Goal: Obtain resource: Download file/media

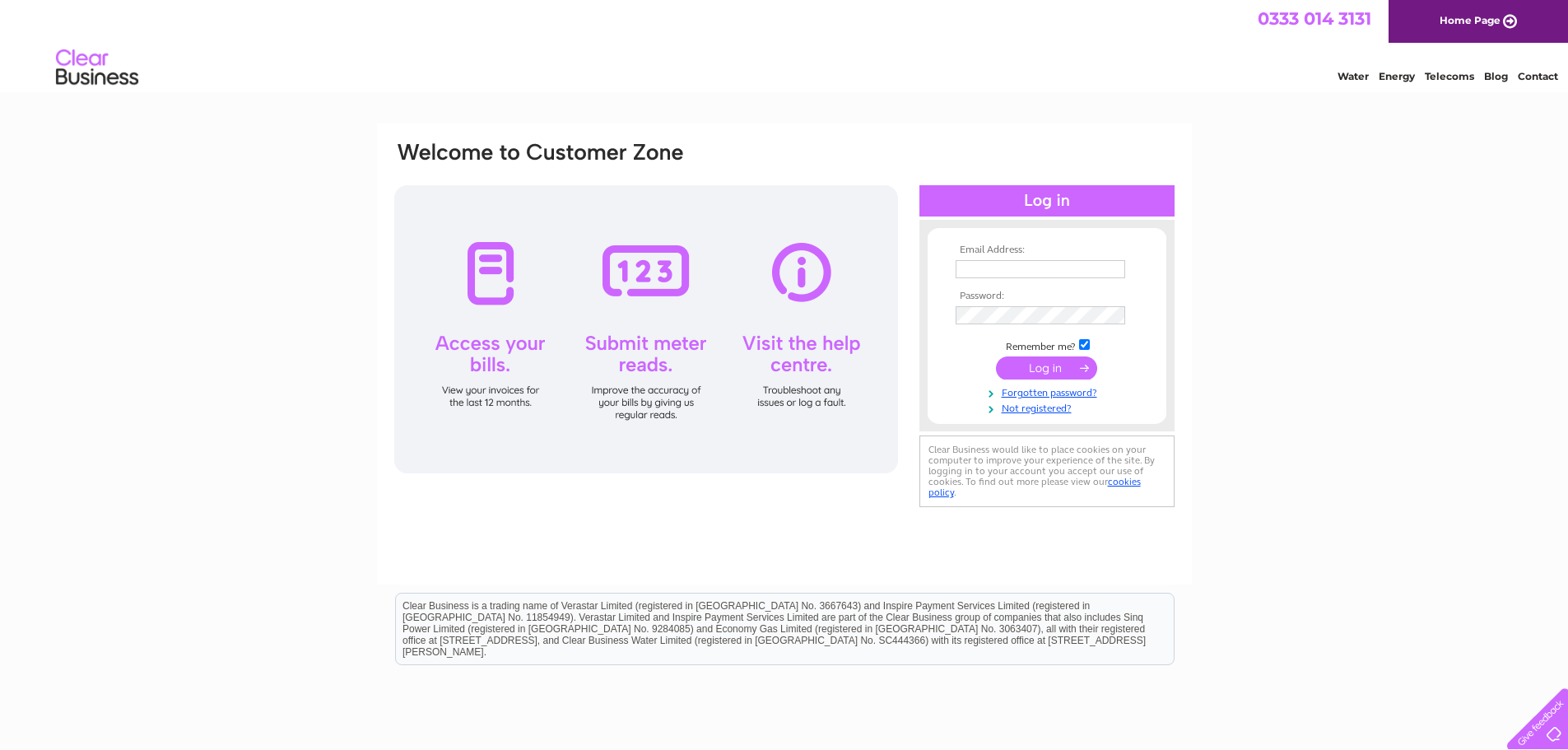
click at [1005, 264] on input "text" at bounding box center [1040, 269] width 170 height 18
type input "purchase.ledger@lindab.com"
click at [996, 358] on input "submit" at bounding box center [1047, 370] width 101 height 23
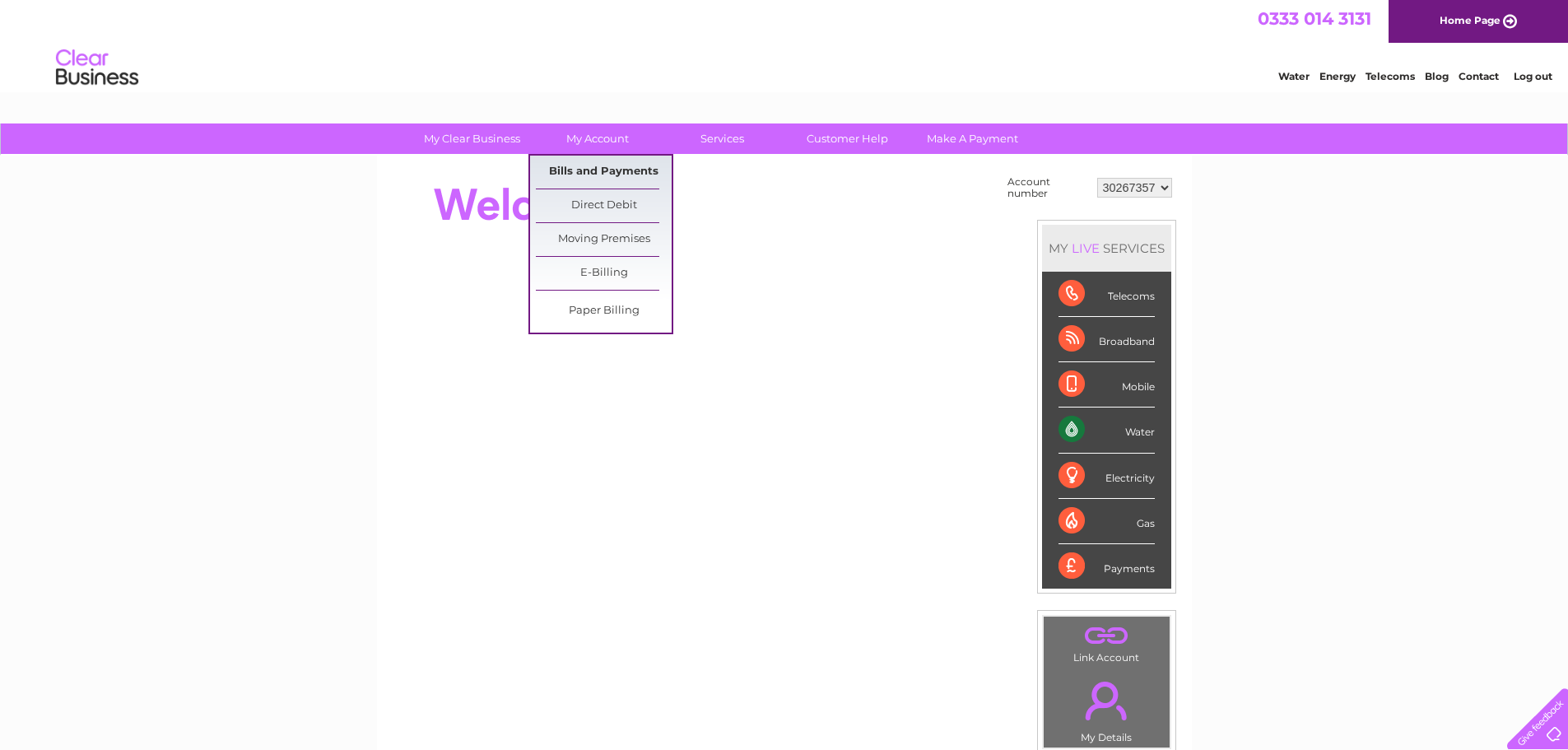
click at [577, 172] on link "Bills and Payments" at bounding box center [603, 172] width 136 height 33
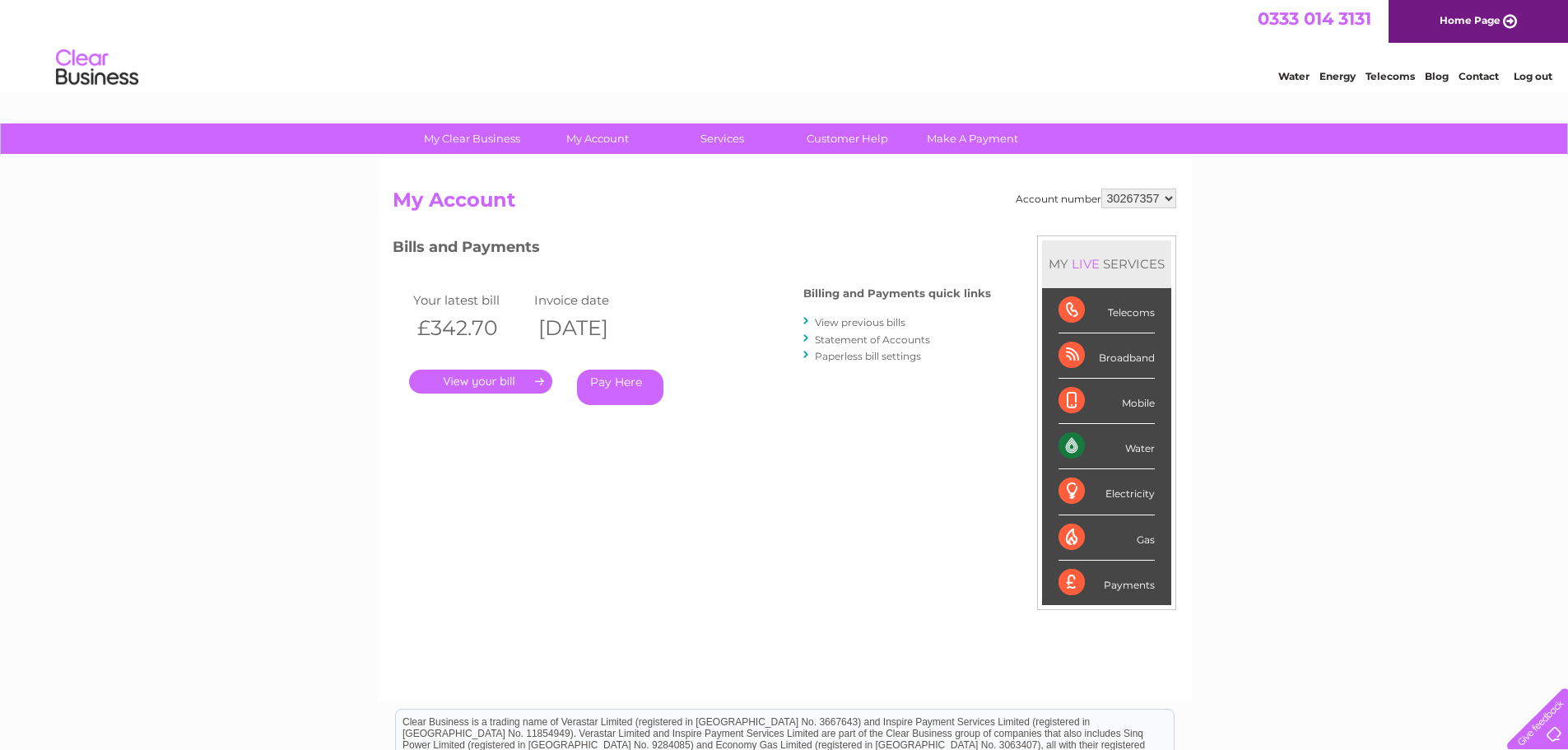
click at [526, 380] on link "." at bounding box center [481, 381] width 143 height 24
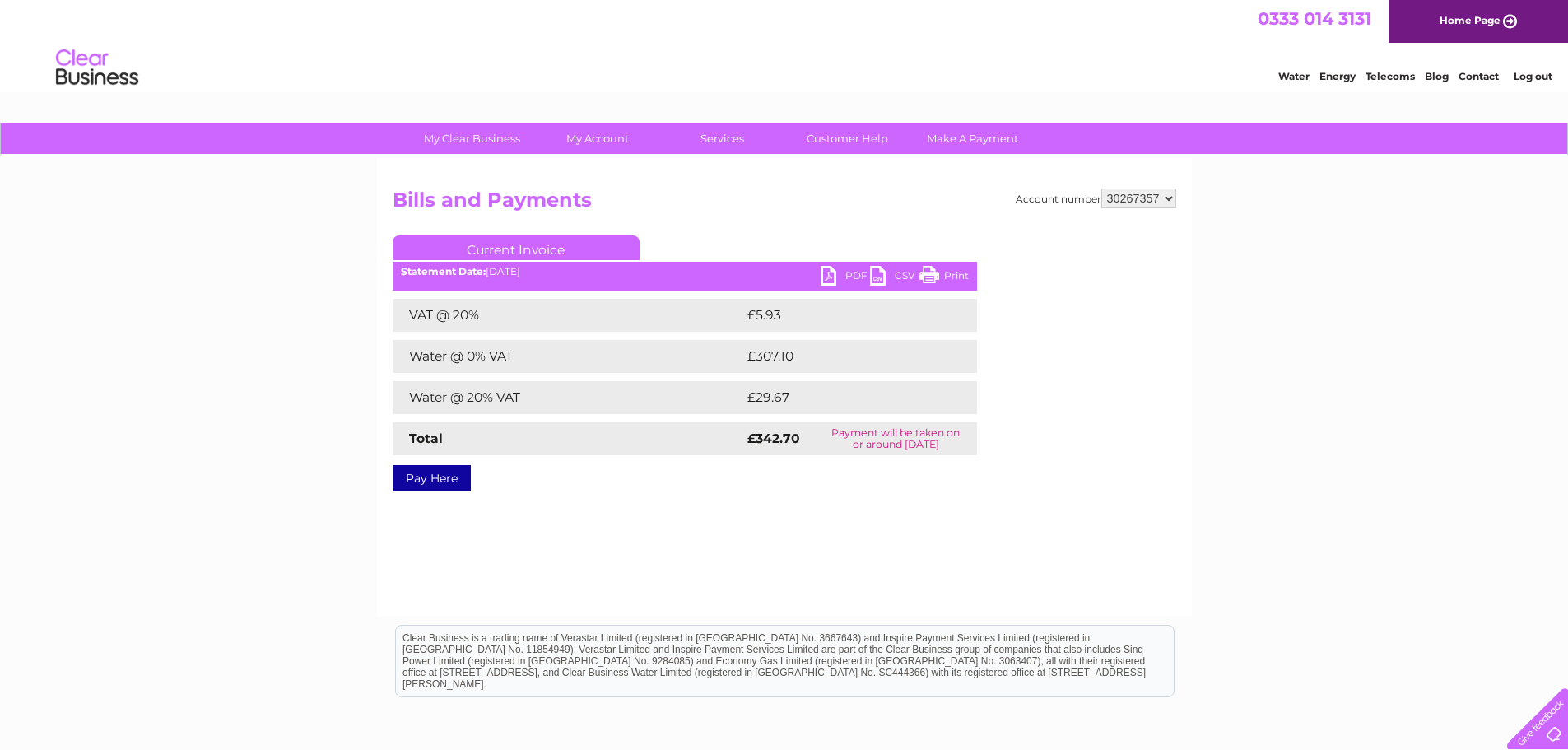
click at [836, 270] on link "PDF" at bounding box center [846, 277] width 50 height 24
click at [1175, 203] on select "30267357 30267385 30267386 30267387 30267388 30267389 30267390 30267391 3026739…" at bounding box center [1139, 198] width 75 height 20
click at [1102, 188] on select "30267357 30267385 30267386 30267387 30267388 30267389 30267390 30267391 3026739…" at bounding box center [1139, 198] width 75 height 20
click at [831, 279] on link "PDF" at bounding box center [846, 277] width 50 height 24
click at [1162, 196] on select "30267357 30267385 30267386 30267387 30267388 30267389 30267390 30267391 3026739…" at bounding box center [1139, 198] width 75 height 20
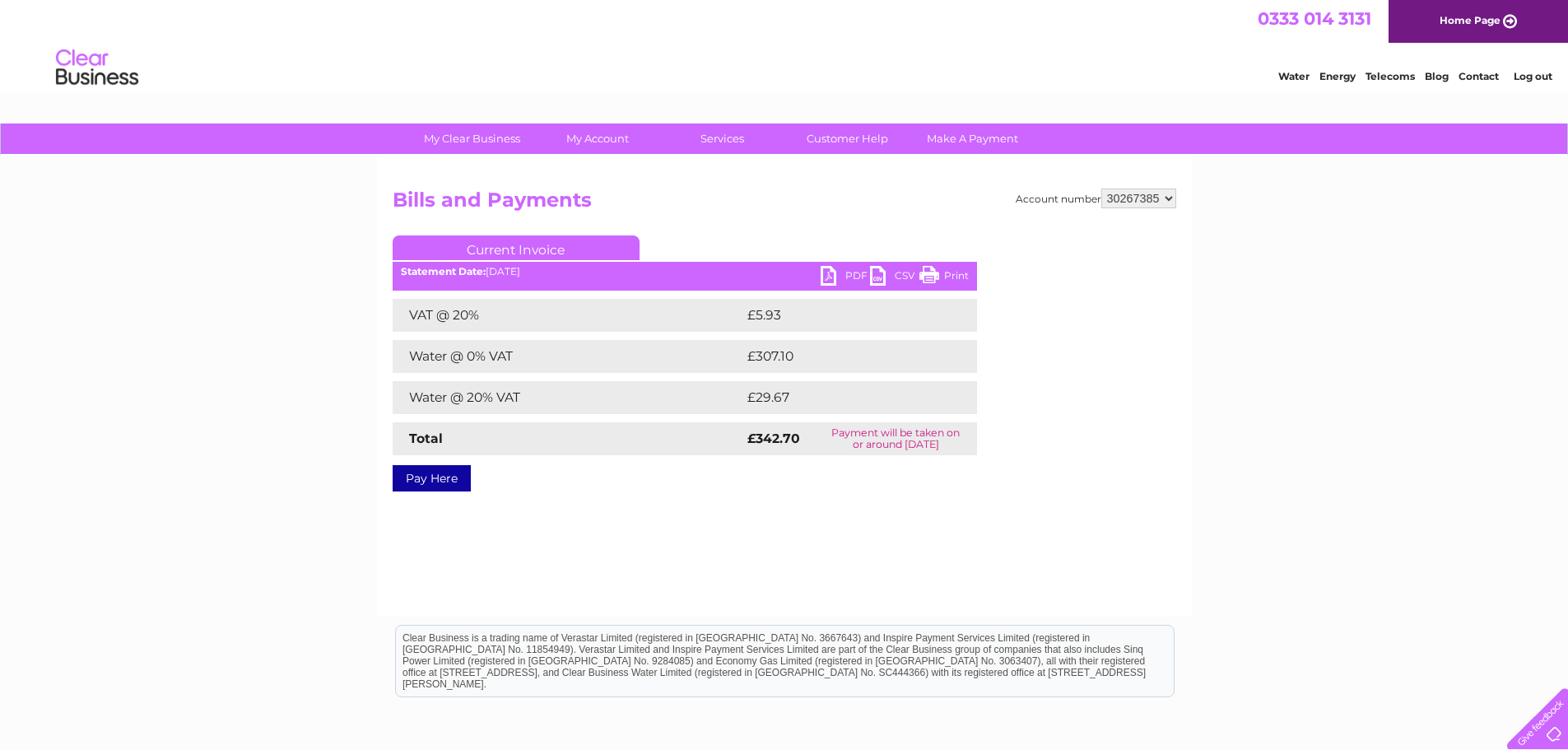
select select "30267386"
click at [1102, 188] on select "30267357 30267385 30267386 30267387 30267388 30267389 30267390 30267391 3026739…" at bounding box center [1139, 198] width 75 height 20
click at [844, 269] on link "PDF" at bounding box center [846, 277] width 50 height 24
click at [1169, 200] on select "30267357 30267385 30267386 30267387 30267388 30267389 30267390 30267391 3026739…" at bounding box center [1139, 198] width 75 height 20
click at [1102, 188] on select "30267357 30267385 30267386 30267387 30267388 30267389 30267390 30267391 3026739…" at bounding box center [1139, 198] width 75 height 20
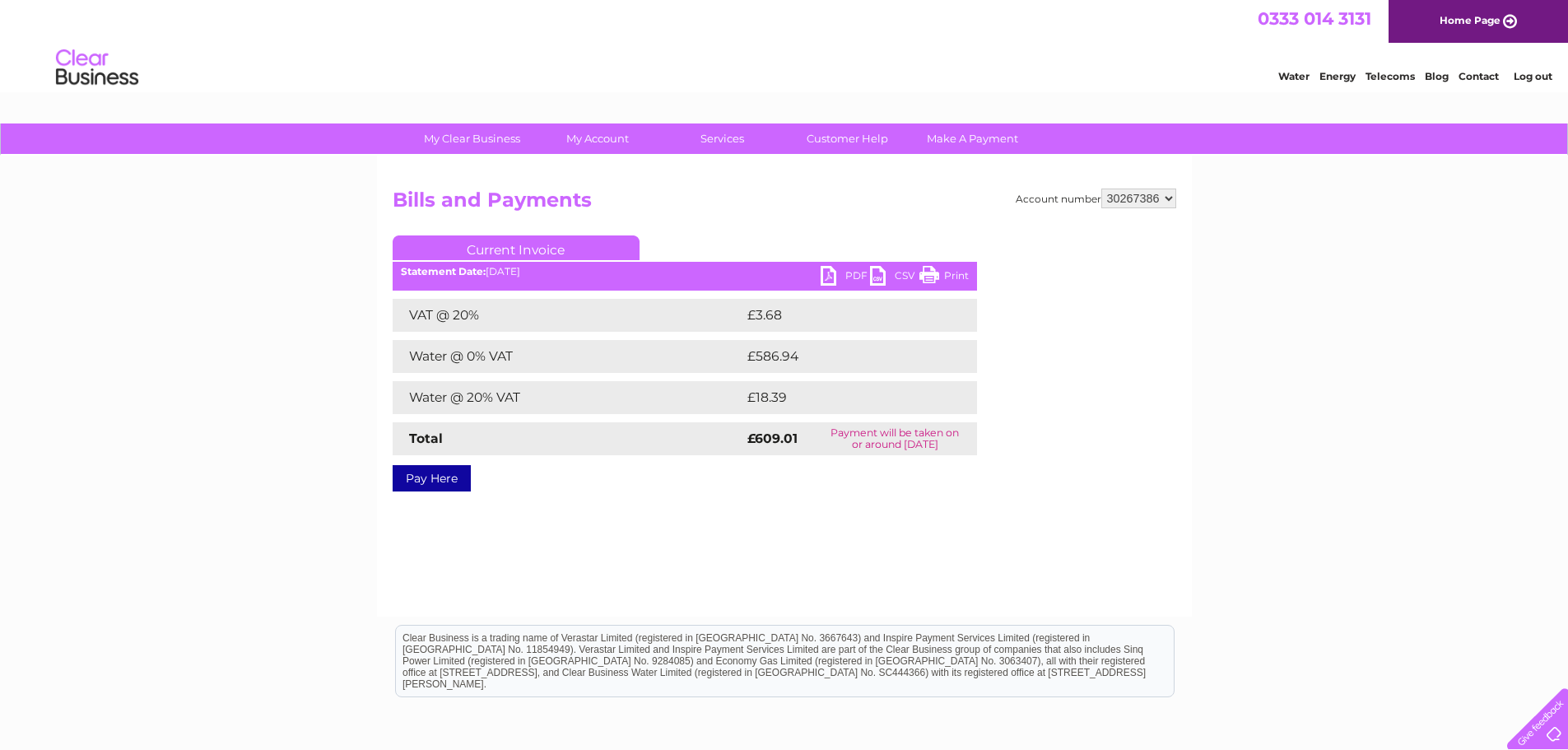
click at [1169, 200] on select "30267357 30267385 30267386 30267387 30267388 30267389 30267390 30267391 3026739…" at bounding box center [1139, 198] width 75 height 20
select select "30267387"
click at [1102, 188] on select "30267357 30267385 30267386 30267387 30267388 30267389 30267390 30267391 3026739…" at bounding box center [1139, 198] width 75 height 20
click at [832, 279] on link "PDF" at bounding box center [846, 277] width 50 height 24
click at [1165, 201] on select "30267357 30267385 30267386 30267387 30267388 30267389 30267390 30267391 3026739…" at bounding box center [1139, 198] width 75 height 20
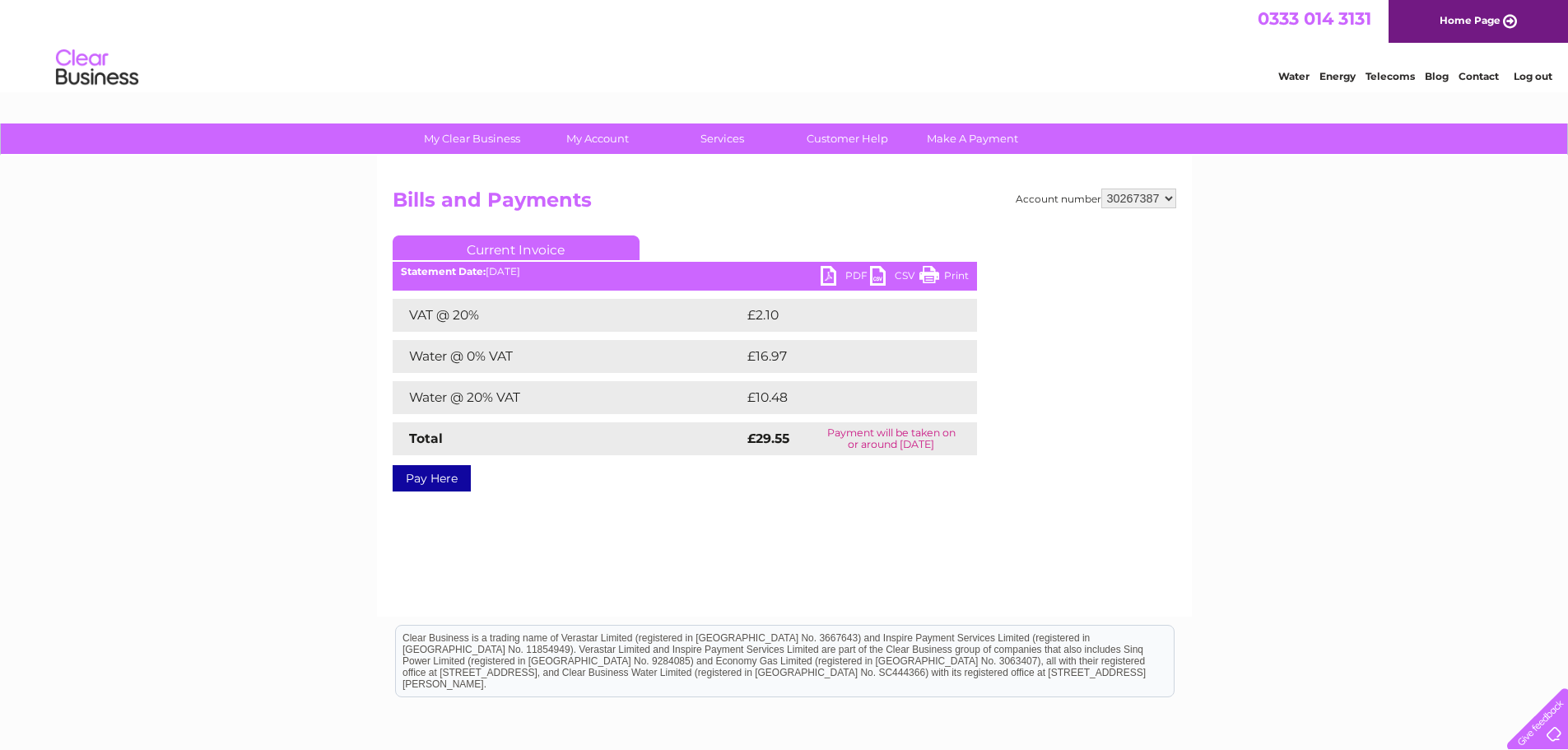
select select "30267388"
click at [1102, 188] on select "30267357 30267385 30267386 30267387 30267388 30267389 30267390 30267391 3026739…" at bounding box center [1139, 198] width 75 height 20
click at [831, 283] on link "PDF" at bounding box center [846, 277] width 50 height 24
click at [1173, 201] on select "30267357 30267385 30267386 30267387 30267388 30267389 30267390 30267391 3026739…" at bounding box center [1139, 198] width 75 height 20
select select "30267389"
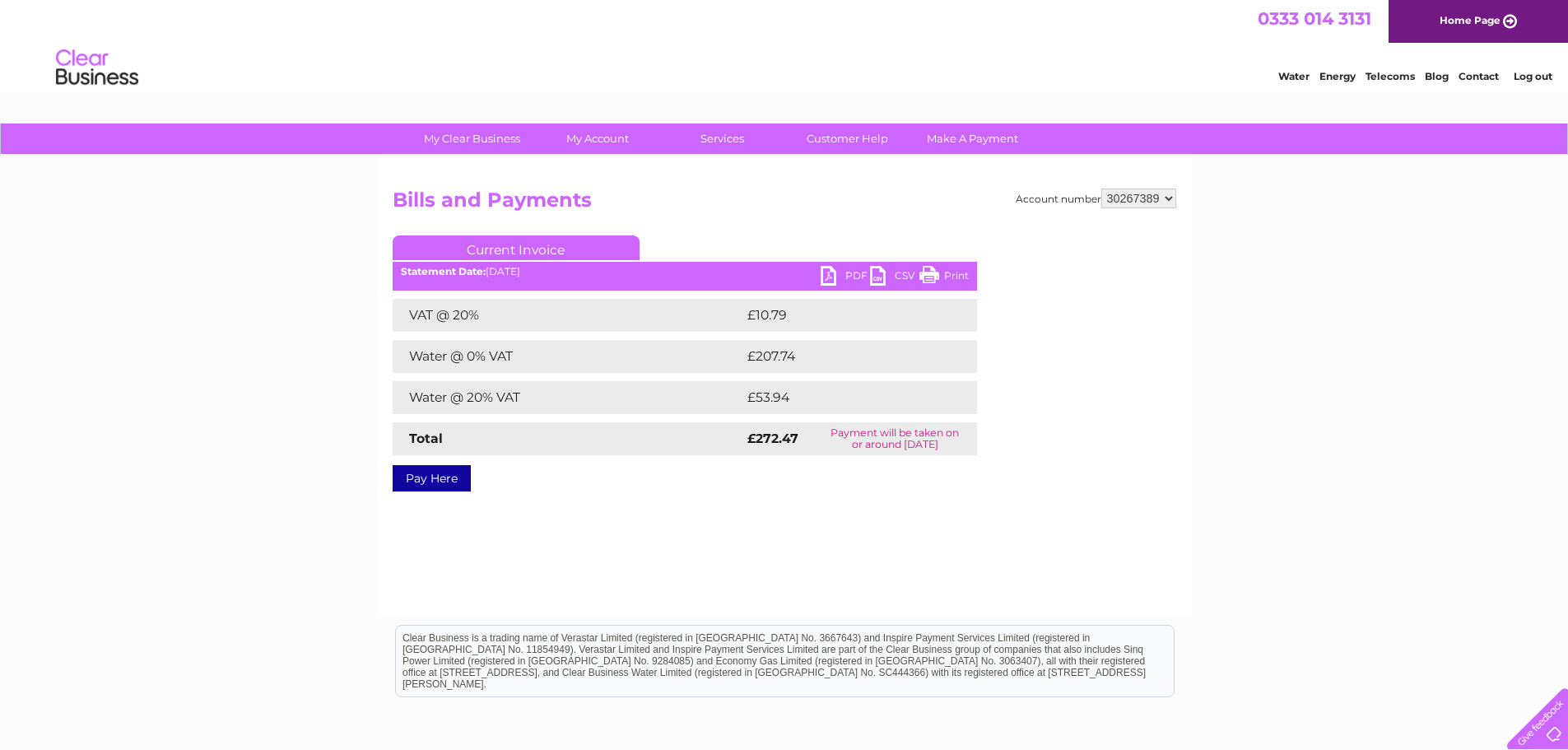
click at [1102, 188] on select "30267357 30267385 30267386 30267387 30267388 30267389 30267390 30267391 3026739…" at bounding box center [1139, 198] width 75 height 20
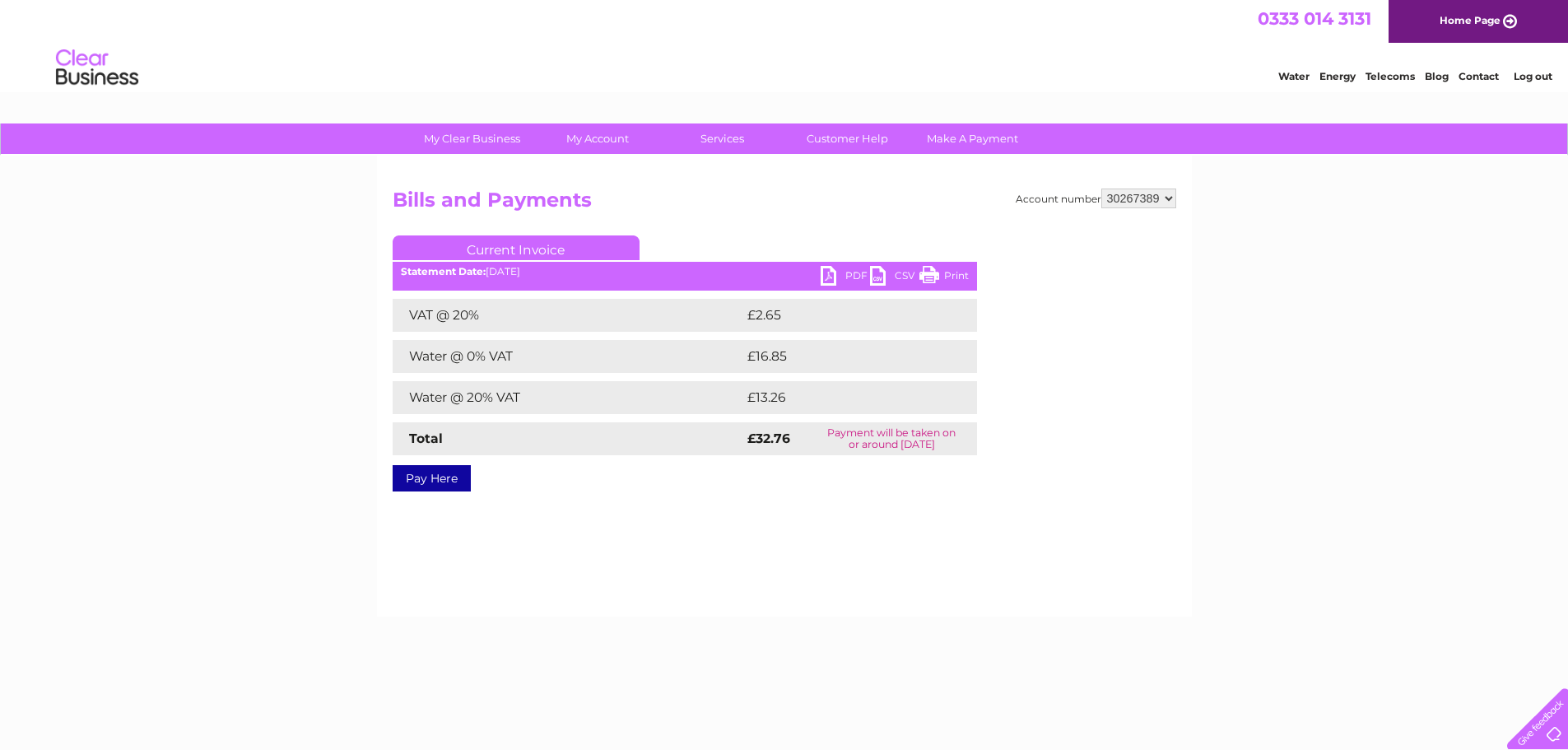
drag, startPoint x: 0, startPoint y: 0, endPoint x: 835, endPoint y: 269, distance: 877.3
click at [835, 269] on link "PDF" at bounding box center [846, 277] width 50 height 24
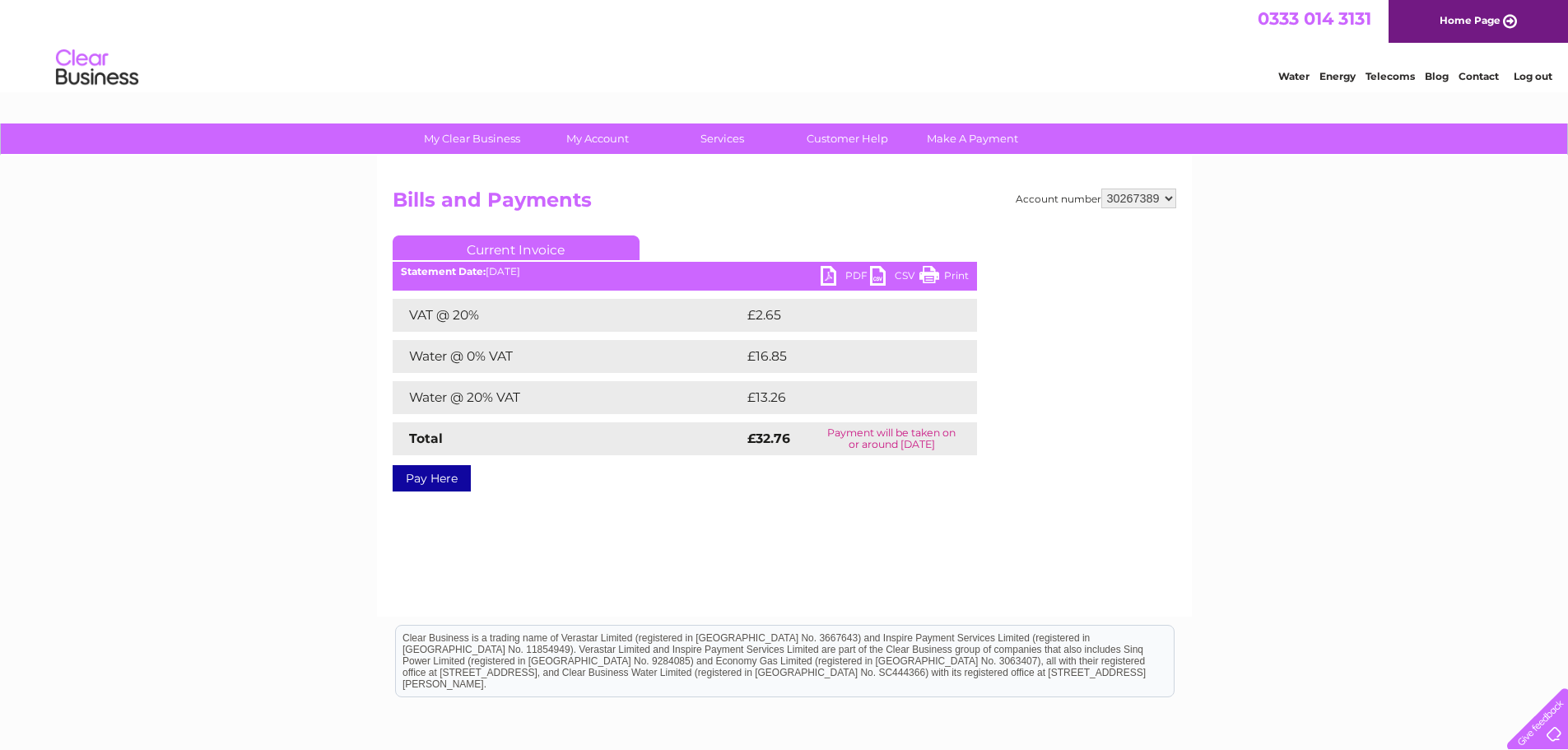
click at [1168, 200] on select "30267357 30267385 30267386 30267387 30267388 30267389 30267390 30267391 3026739…" at bounding box center [1139, 198] width 75 height 20
select select "30267390"
click at [1102, 188] on select "30267357 30267385 30267386 30267387 30267388 30267389 30267390 30267391 3026739…" at bounding box center [1139, 198] width 75 height 20
click at [835, 281] on link "PDF" at bounding box center [846, 277] width 50 height 24
click at [1168, 194] on select "30267357 30267385 30267386 30267387 30267388 30267389 30267390 30267391 3026739…" at bounding box center [1139, 198] width 75 height 20
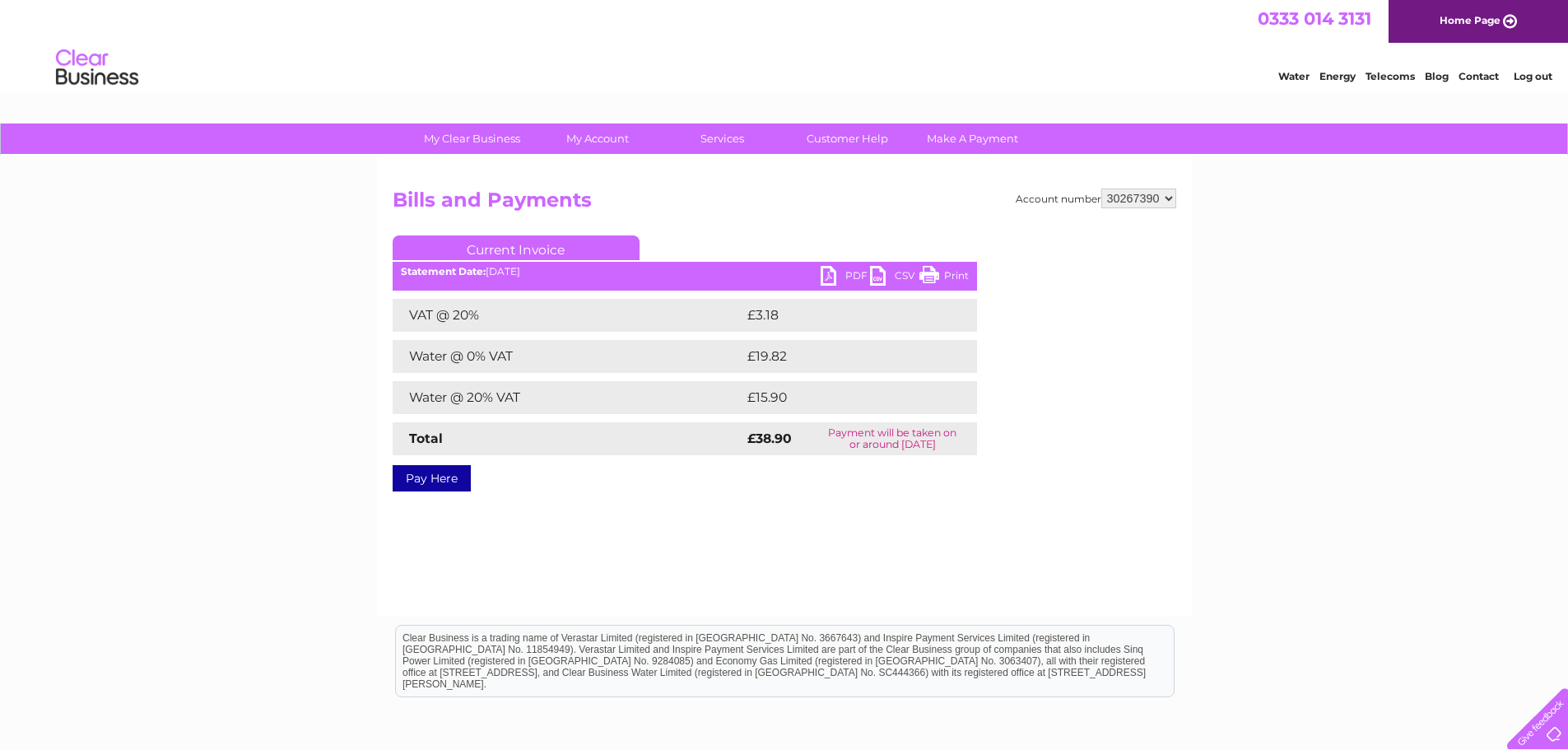
select select "30267391"
click at [1102, 188] on select "30267357 30267385 30267386 30267387 30267388 30267389 30267390 30267391 3026739…" at bounding box center [1139, 198] width 75 height 20
drag, startPoint x: 0, startPoint y: 0, endPoint x: 858, endPoint y: 271, distance: 899.8
click at [858, 271] on link "PDF" at bounding box center [846, 277] width 50 height 24
click at [1172, 201] on select "30267357 30267385 30267386 30267387 30267388 30267389 30267390 30267391 3026739…" at bounding box center [1139, 198] width 75 height 20
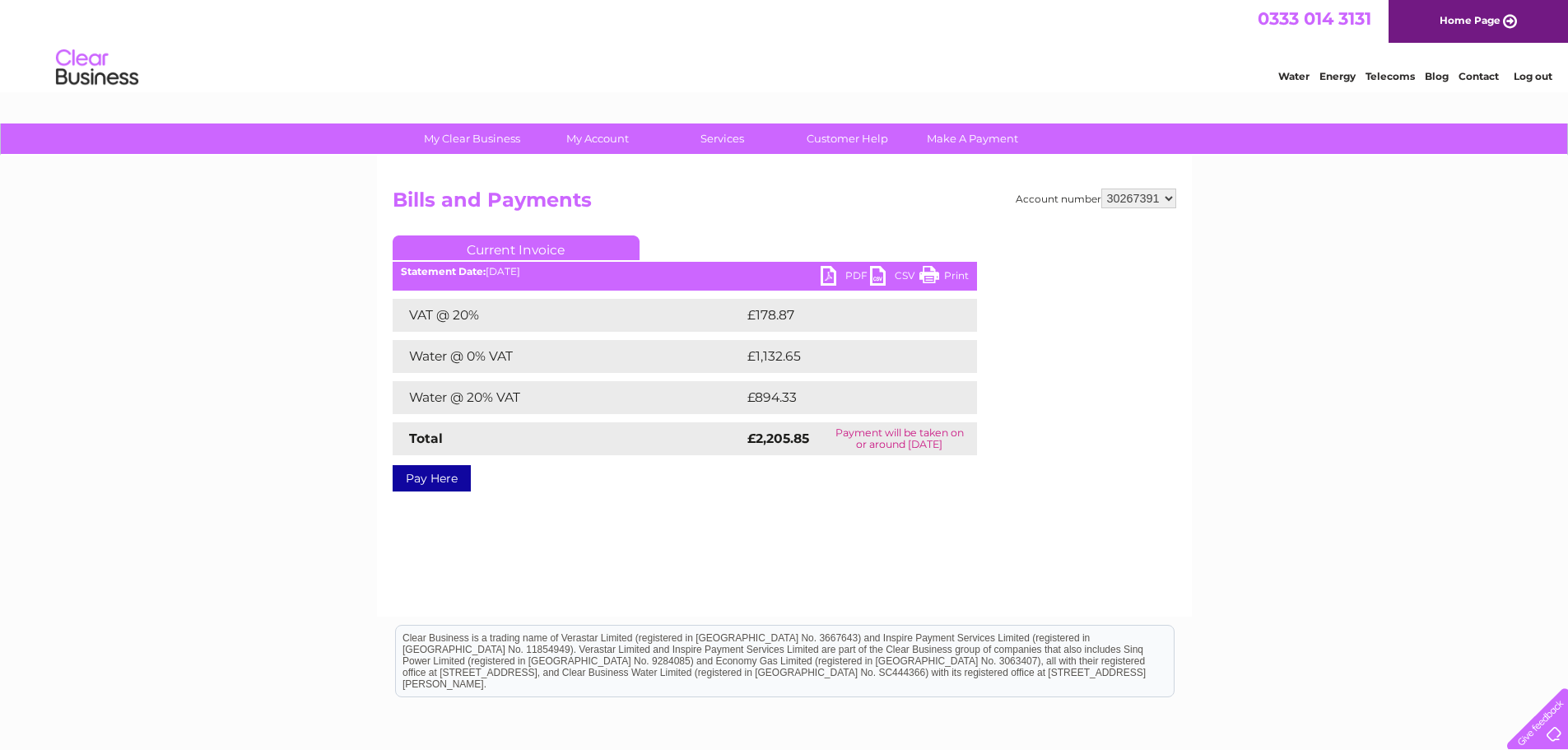
select select "30267392"
click at [1102, 188] on select "30267357 30267385 30267386 30267387 30267388 30267389 30267390 30267391 3026739…" at bounding box center [1139, 198] width 75 height 20
click at [845, 275] on link "PDF" at bounding box center [846, 277] width 50 height 24
click at [1172, 197] on select "30267357 30267385 30267386 30267387 30267388 30267389 30267390 30267391 3026739…" at bounding box center [1139, 198] width 75 height 20
select select "30267393"
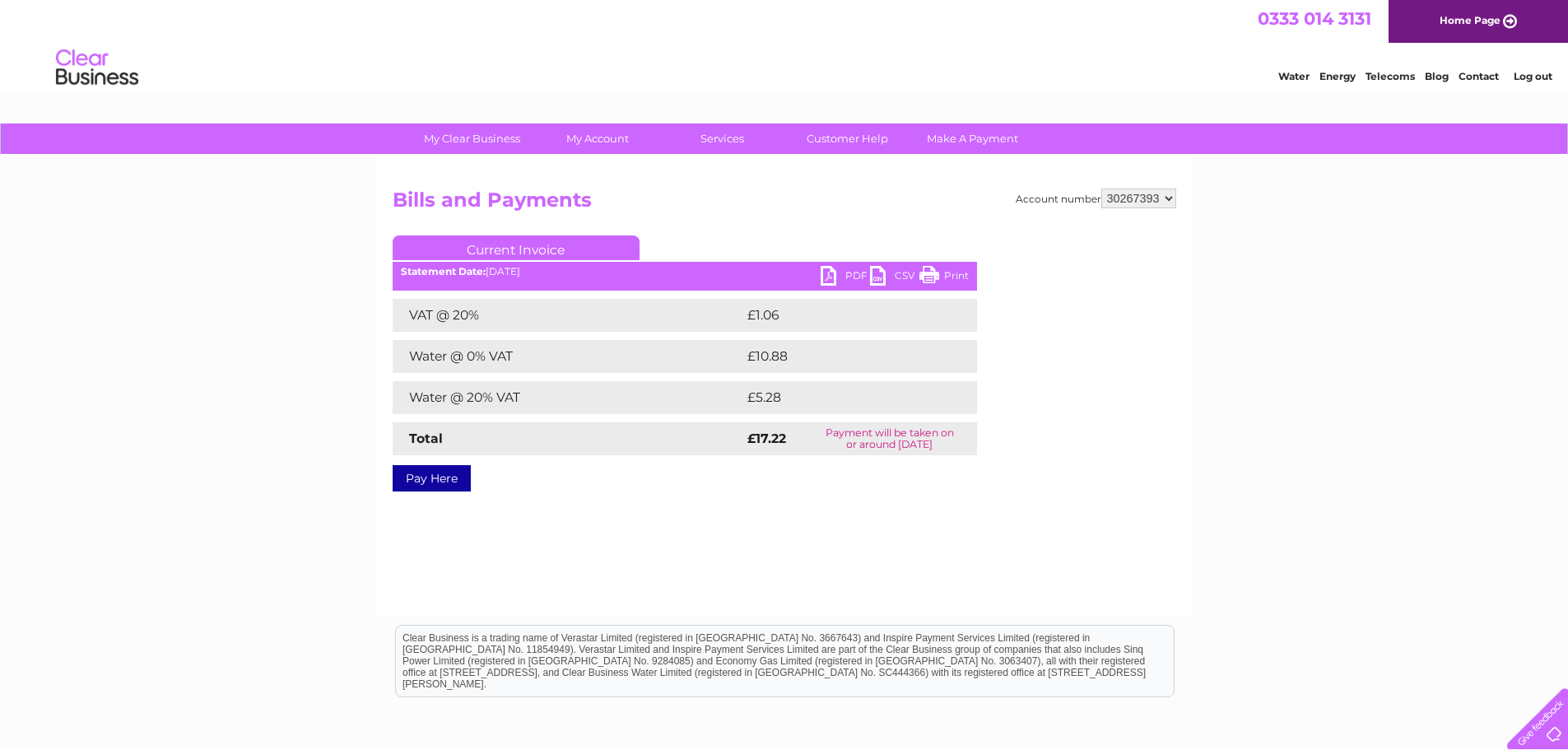
click at [1102, 188] on select "30267357 30267385 30267386 30267387 30267388 30267389 30267390 30267391 3026739…" at bounding box center [1139, 198] width 75 height 20
drag, startPoint x: 0, startPoint y: 0, endPoint x: 847, endPoint y: 275, distance: 890.5
click at [847, 275] on link "PDF" at bounding box center [846, 277] width 50 height 24
click at [1166, 194] on select "30267357 30267385 30267386 30267387 30267388 30267389 30267390 30267391 3026739…" at bounding box center [1139, 198] width 75 height 20
select select "30267394"
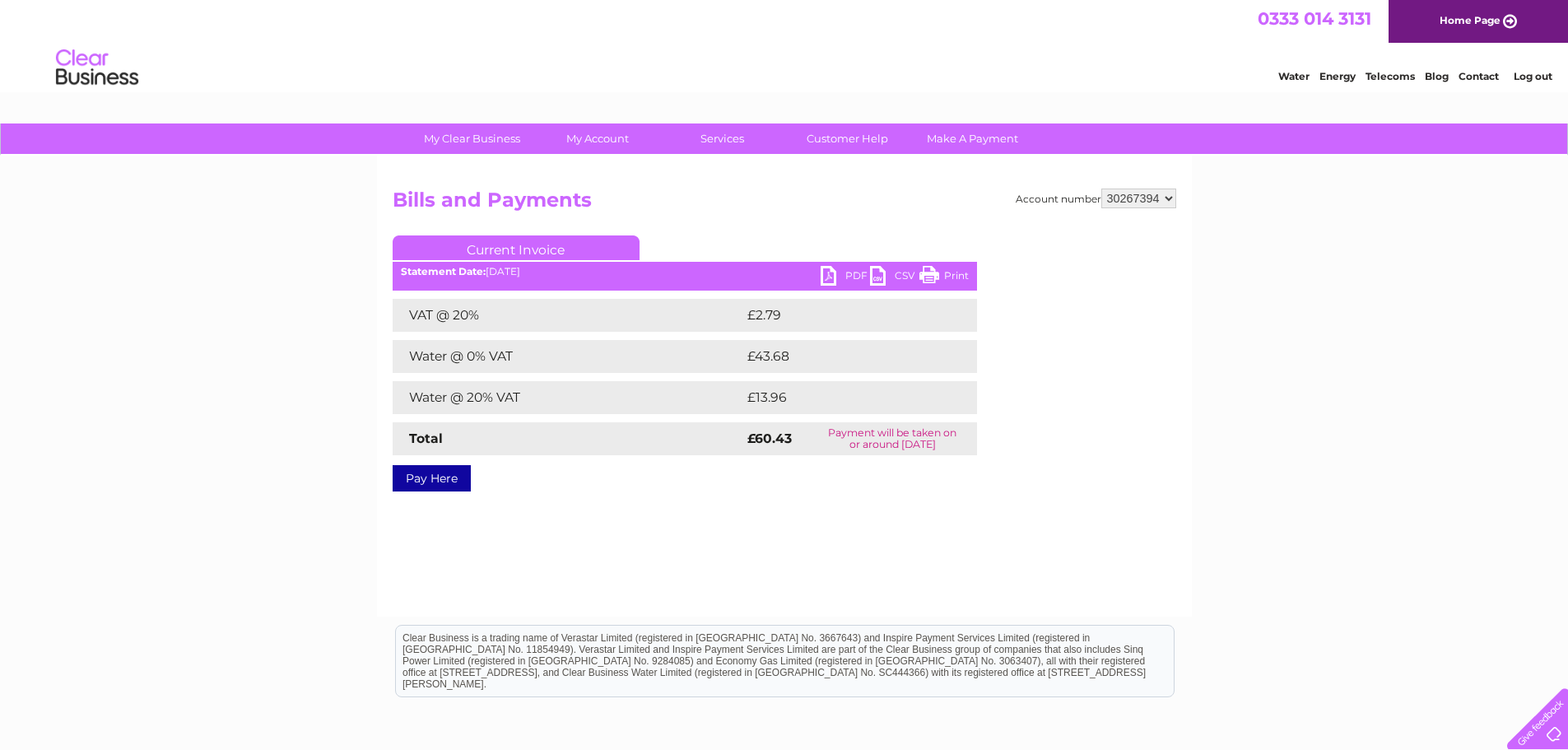
click at [1102, 188] on select "30267357 30267385 30267386 30267387 30267388 30267389 30267390 30267391 3026739…" at bounding box center [1139, 198] width 75 height 20
click at [836, 275] on link "PDF" at bounding box center [846, 277] width 50 height 24
click at [1166, 199] on select "30267357 30267385 30267386 30267387 30267388 30267389 30267390 30267391 3026739…" at bounding box center [1139, 198] width 75 height 20
select select "30267396"
click at [1102, 188] on select "30267357 30267385 30267386 30267387 30267388 30267389 30267390 30267391 3026739…" at bounding box center [1139, 198] width 75 height 20
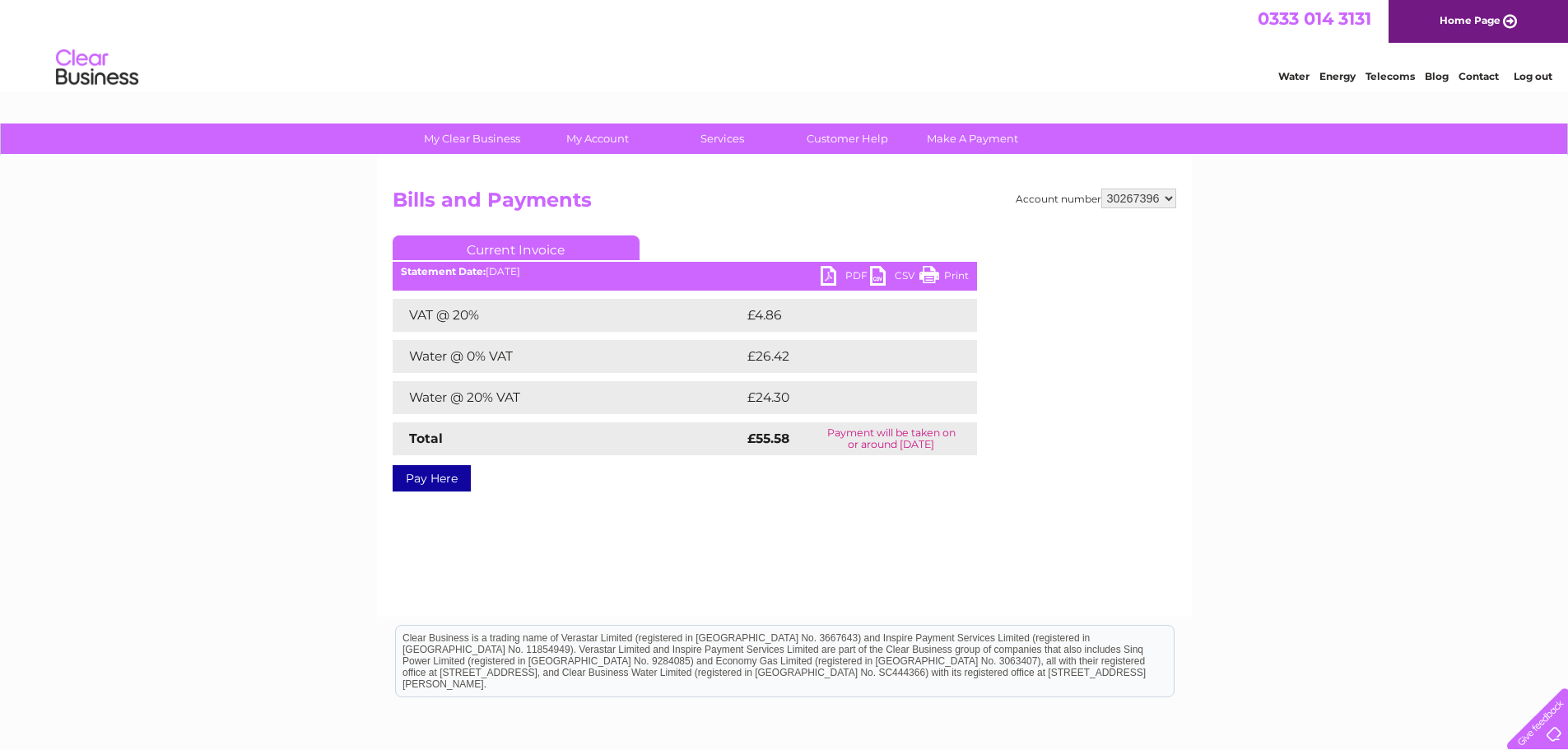
click at [826, 277] on link "PDF" at bounding box center [846, 277] width 50 height 24
click at [1167, 200] on select "30267357 30267385 30267386 30267387 30267388 30267389 30267390 30267391 3026739…" at bounding box center [1139, 198] width 75 height 20
select select "30267397"
click at [1102, 188] on select "30267357 30267385 30267386 30267387 30267388 30267389 30267390 30267391 3026739…" at bounding box center [1139, 198] width 75 height 20
click at [831, 273] on link "PDF" at bounding box center [846, 277] width 50 height 24
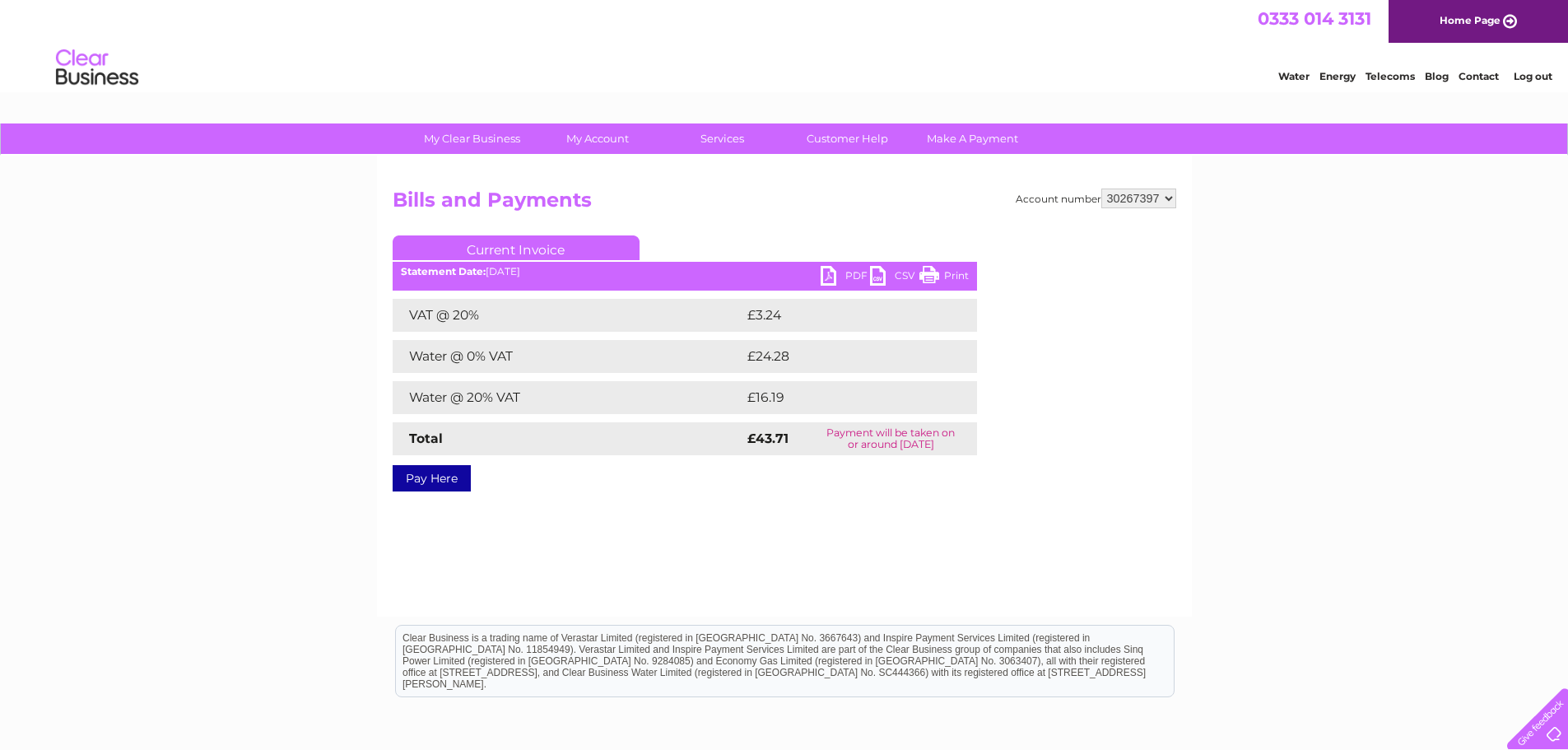
click at [1172, 195] on select "30267357 30267385 30267386 30267387 30267388 30267389 30267390 30267391 3026739…" at bounding box center [1139, 198] width 75 height 20
select select "30267398"
click at [1102, 188] on select "30267357 30267385 30267386 30267387 30267388 30267389 30267390 30267391 3026739…" at bounding box center [1139, 198] width 75 height 20
click at [840, 271] on link "PDF" at bounding box center [846, 277] width 50 height 24
click at [1171, 194] on select "30267357 30267385 30267386 30267387 30267388 30267389 30267390 30267391 3026739…" at bounding box center [1139, 198] width 75 height 20
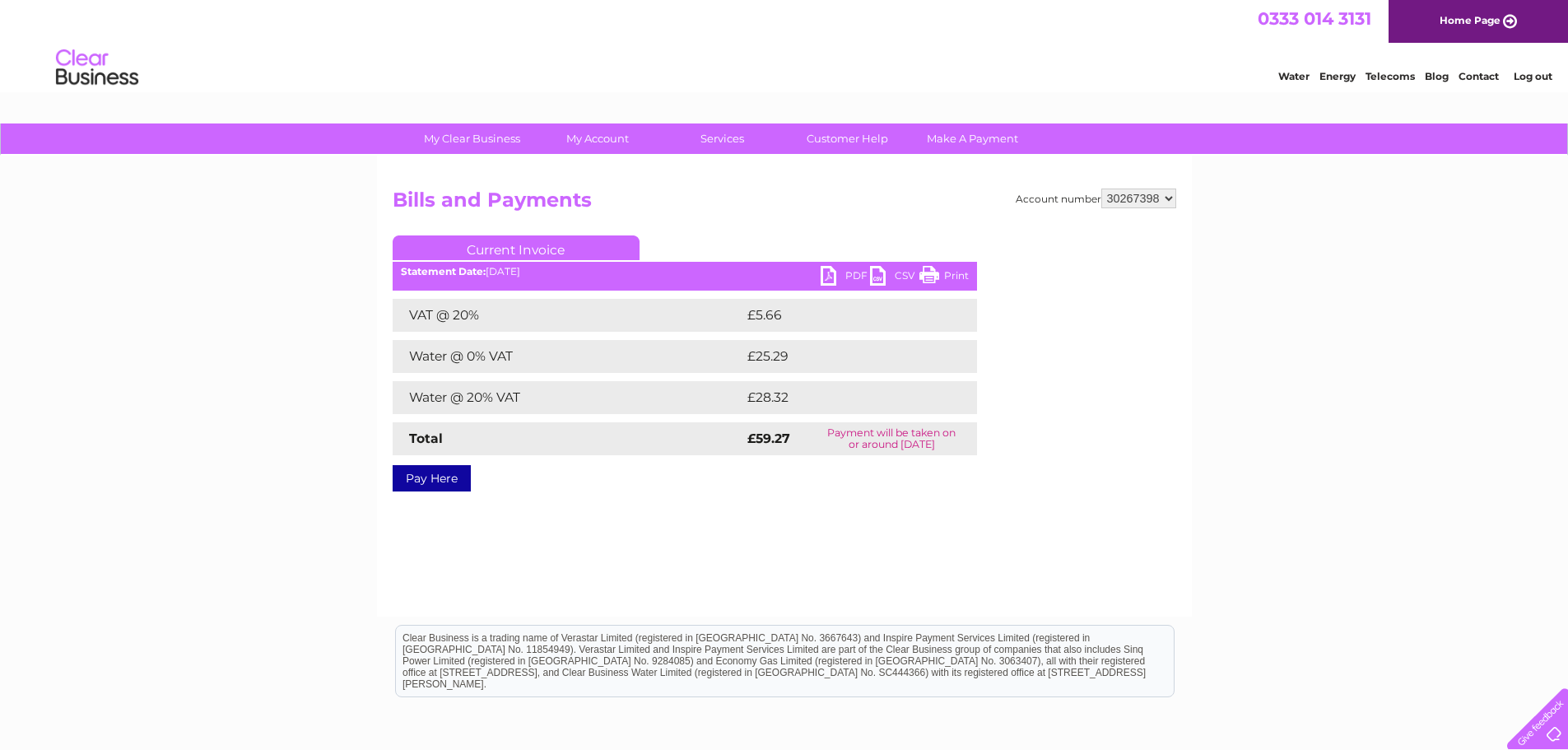
select select "30267399"
click at [1102, 188] on select "30267357 30267385 30267386 30267387 30267388 30267389 30267390 30267391 3026739…" at bounding box center [1139, 198] width 75 height 20
click at [851, 275] on link "PDF" at bounding box center [846, 277] width 50 height 24
click at [1163, 200] on select "30267357 30267385 30267386 30267387 30267388 30267389 30267390 30267391 3026739…" at bounding box center [1139, 198] width 75 height 20
select select "30267400"
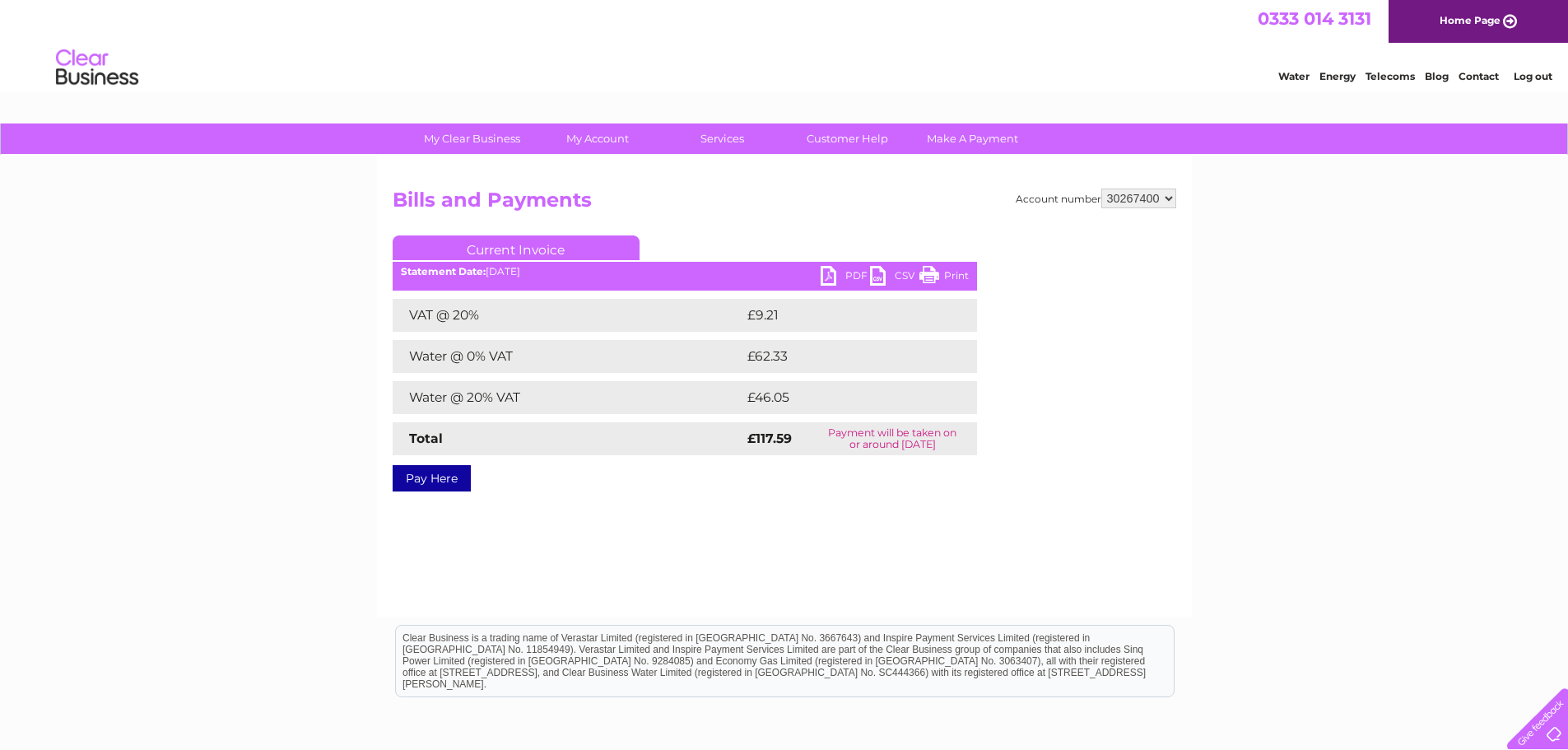
click at [1102, 188] on select "30267357 30267385 30267386 30267387 30267388 30267389 30267390 30267391 3026739…" at bounding box center [1139, 198] width 75 height 20
click at [832, 282] on link "PDF" at bounding box center [846, 277] width 50 height 24
click at [1172, 196] on select "30267357 30267385 30267386 30267387 30267388 30267389 30267390 30267391 3026739…" at bounding box center [1139, 198] width 75 height 20
select select "30267401"
click at [1102, 188] on select "30267357 30267385 30267386 30267387 30267388 30267389 30267390 30267391 3026739…" at bounding box center [1139, 198] width 75 height 20
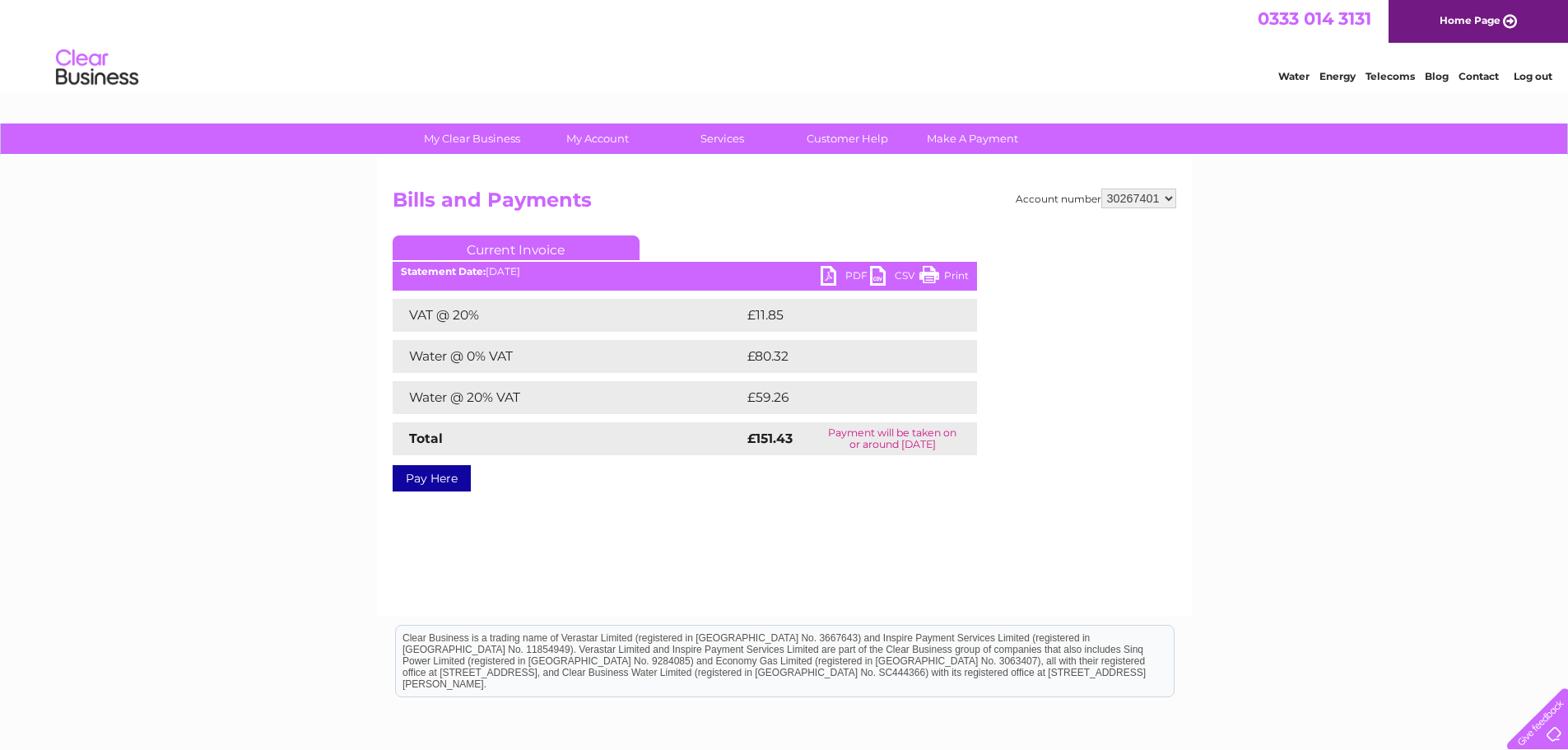
click at [835, 274] on link "PDF" at bounding box center [846, 277] width 50 height 24
click at [1172, 196] on select "30267357 30267385 30267386 30267387 30267388 30267389 30267390 30267391 3026739…" at bounding box center [1139, 198] width 75 height 20
select select "30267402"
click at [1102, 188] on select "30267357 30267385 30267386 30267387 30267388 30267389 30267390 30267391 3026739…" at bounding box center [1139, 198] width 75 height 20
drag, startPoint x: 0, startPoint y: 0, endPoint x: 832, endPoint y: 270, distance: 874.7
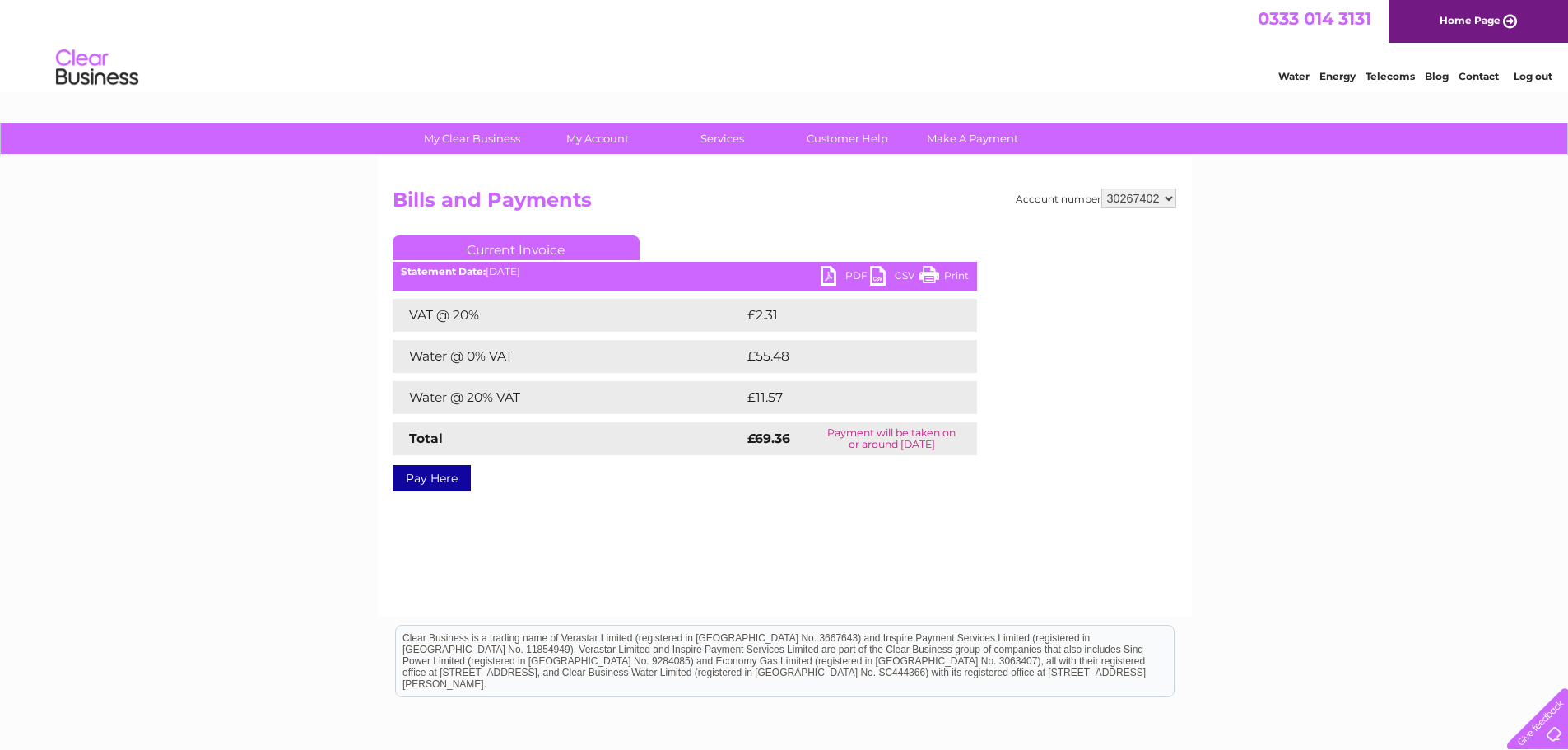
click at [832, 270] on link "PDF" at bounding box center [846, 277] width 50 height 24
click at [1172, 200] on select "30267357 30267385 30267386 30267387 30267388 30267389 30267390 30267391 3026739…" at bounding box center [1139, 198] width 75 height 20
select select "30267403"
click at [1102, 188] on select "30267357 30267385 30267386 30267387 30267388 30267389 30267390 30267391 3026739…" at bounding box center [1139, 198] width 75 height 20
click at [832, 277] on link "PDF" at bounding box center [846, 277] width 50 height 24
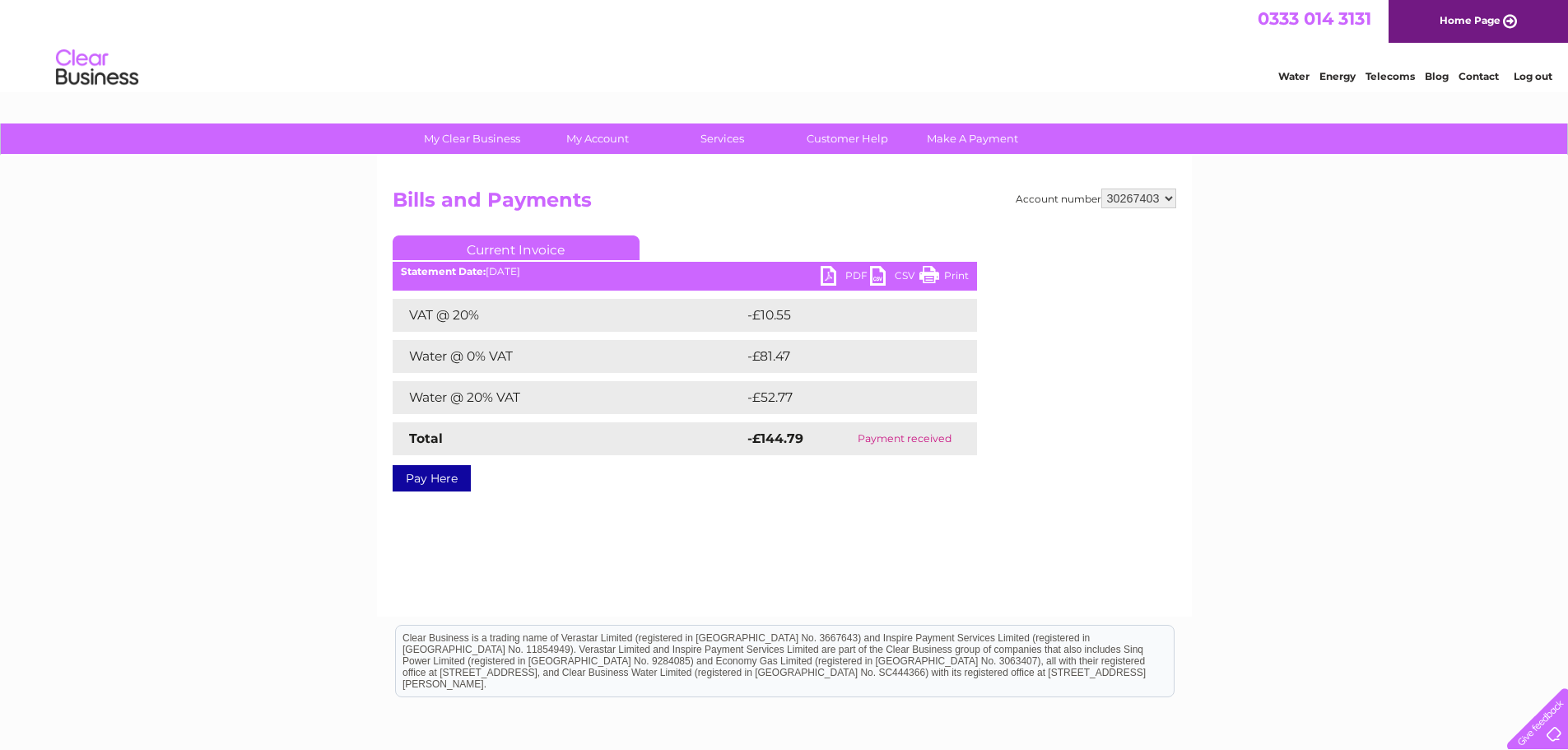
click at [1167, 197] on select "30267357 30267385 30267386 30267387 30267388 30267389 30267390 30267391 3026739…" at bounding box center [1139, 198] width 75 height 20
select select "30267405"
click at [1102, 188] on select "30267357 30267385 30267386 30267387 30267388 30267389 30267390 30267391 3026739…" at bounding box center [1139, 198] width 75 height 20
click at [832, 277] on link "PDF" at bounding box center [846, 277] width 50 height 24
click at [1166, 198] on select "30267357 30267385 30267386 30267387 30267388 30267389 30267390 30267391 3026739…" at bounding box center [1139, 198] width 75 height 20
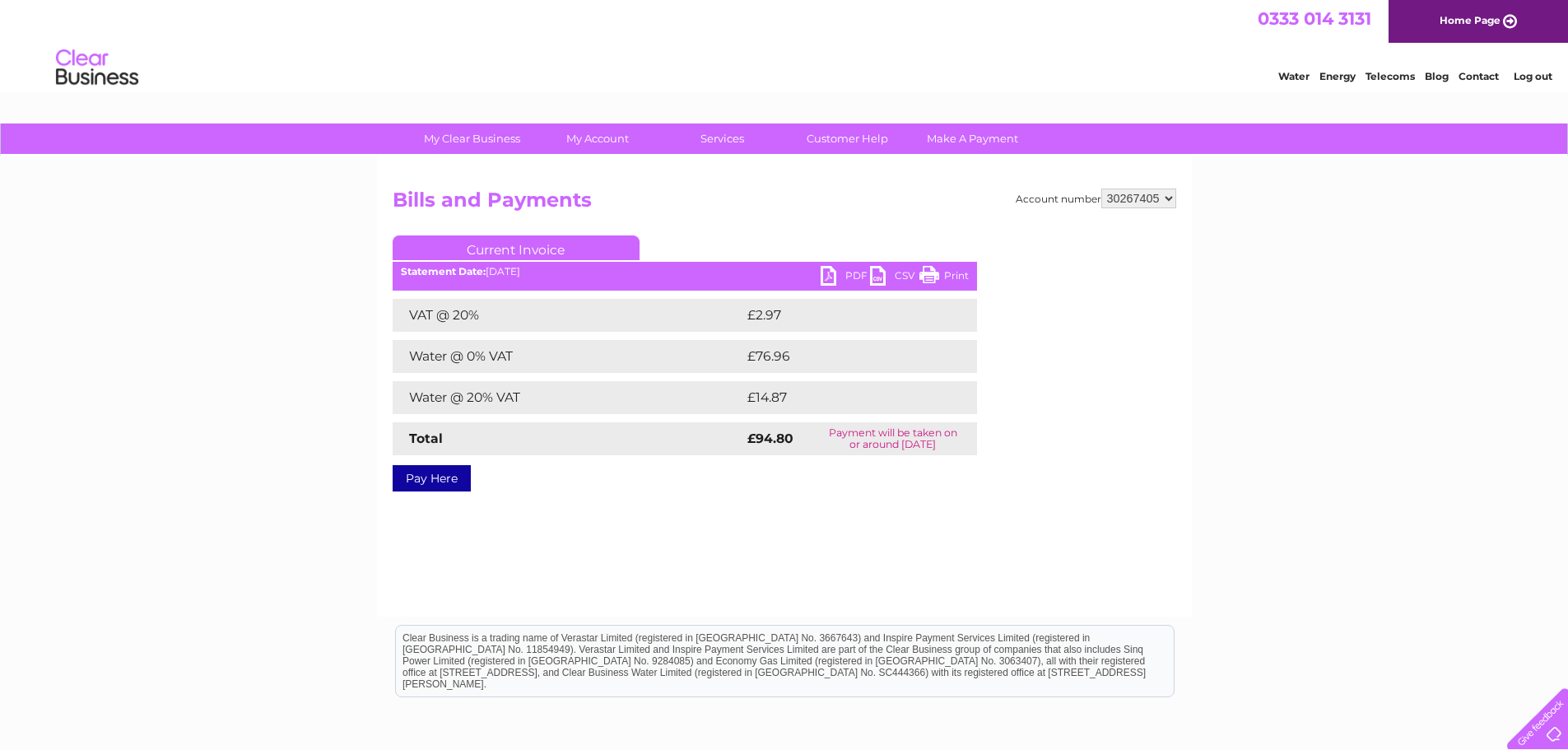
select select "30267406"
click at [1102, 188] on select "30267357 30267385 30267386 30267387 30267388 30267389 30267390 30267391 3026739…" at bounding box center [1139, 198] width 75 height 20
click at [831, 274] on link "PDF" at bounding box center [846, 277] width 50 height 24
click at [1171, 196] on select "30267357 30267385 30267386 30267387 30267388 30267389 30267390 30267391 3026739…" at bounding box center [1139, 198] width 75 height 20
select select "30267407"
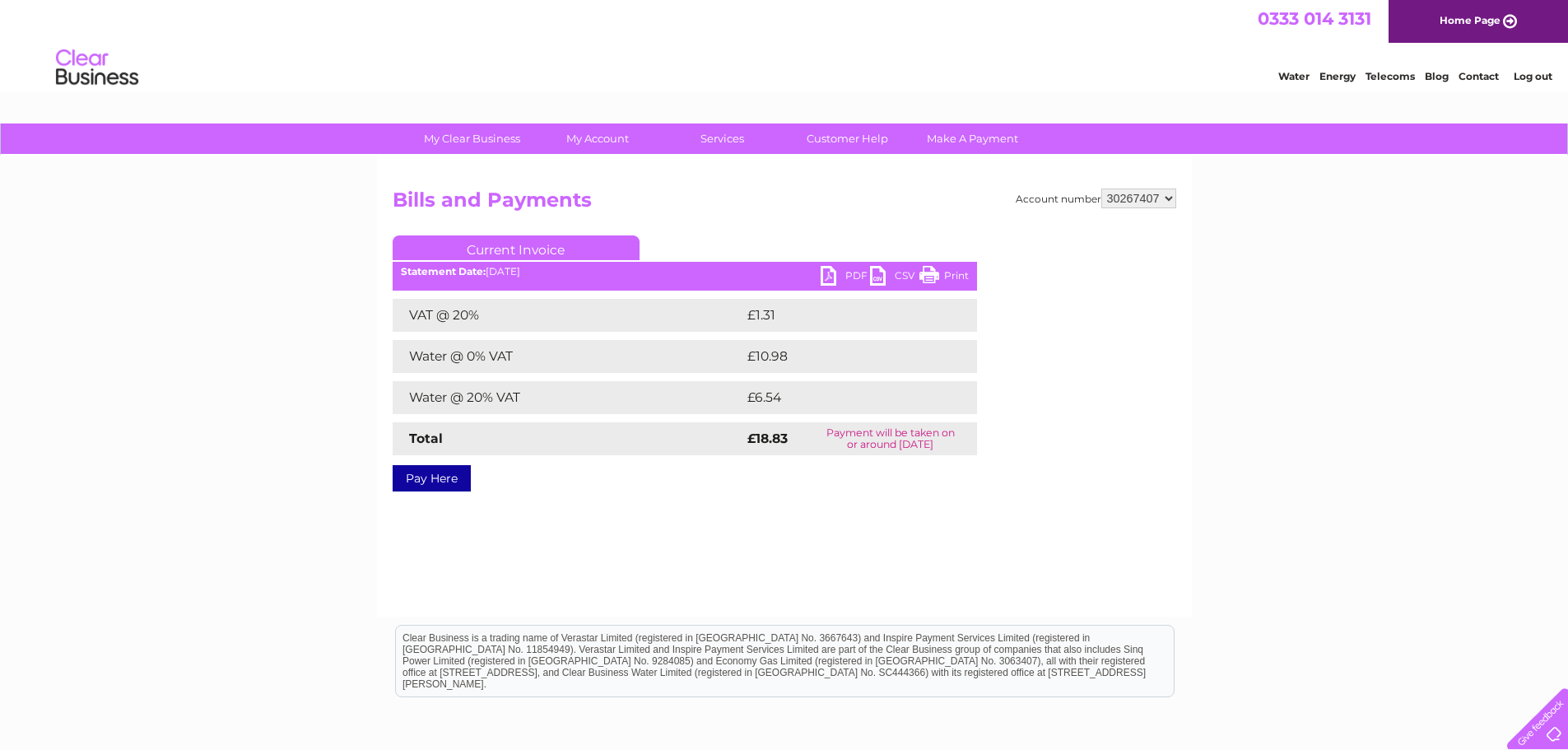
click at [1102, 188] on select "30267357 30267385 30267386 30267387 30267388 30267389 30267390 30267391 3026739…" at bounding box center [1139, 198] width 75 height 20
click at [833, 277] on link "PDF" at bounding box center [846, 277] width 50 height 24
click at [1174, 197] on select "30267357 30267385 30267386 30267387 30267388 30267389 30267390 30267391 3026739…" at bounding box center [1139, 198] width 75 height 20
select select "30267408"
click at [1102, 188] on select "30267357 30267385 30267386 30267387 30267388 30267389 30267390 30267391 3026739…" at bounding box center [1139, 198] width 75 height 20
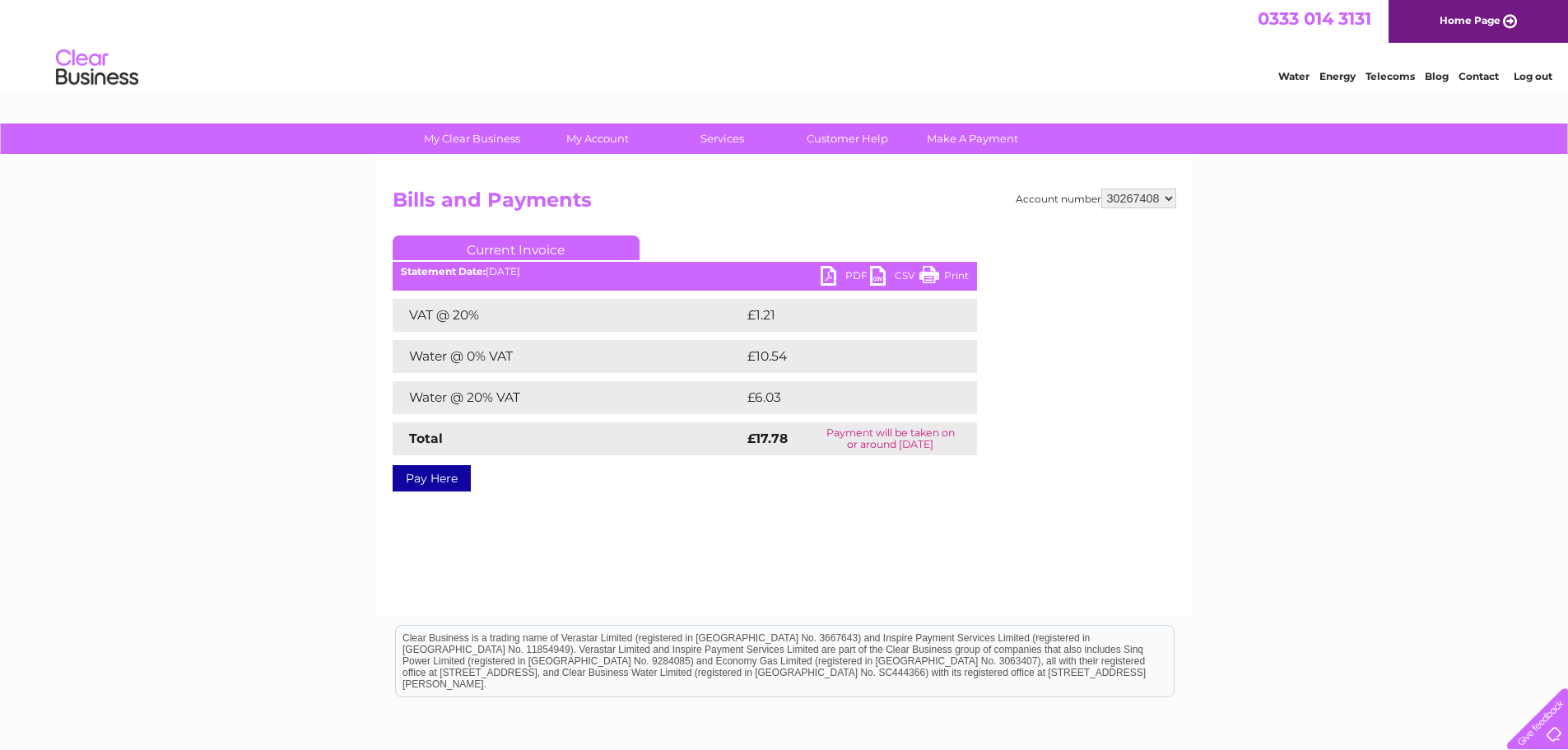
click at [845, 271] on link "PDF" at bounding box center [846, 277] width 50 height 24
drag, startPoint x: 1170, startPoint y: 195, endPoint x: 1162, endPoint y: 205, distance: 12.8
click at [1170, 195] on select "30267357 30267385 30267386 30267387 30267388 30267389 30267390 30267391 3026739…" at bounding box center [1139, 198] width 75 height 20
select select "30267409"
click at [1102, 188] on select "30267357 30267385 30267386 30267387 30267388 30267389 30267390 30267391 3026739…" at bounding box center [1139, 198] width 75 height 20
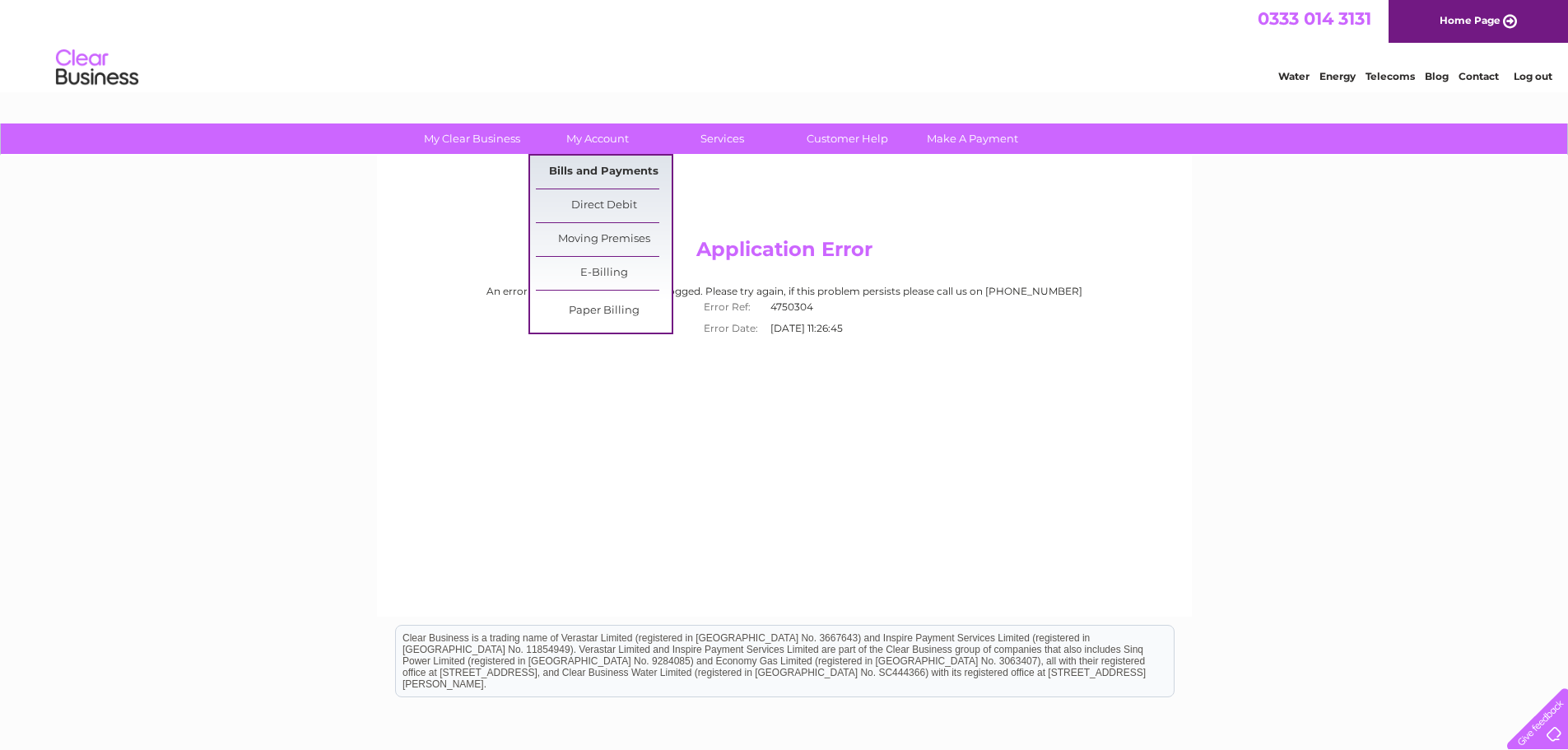
click at [594, 166] on link "Bills and Payments" at bounding box center [603, 172] width 136 height 33
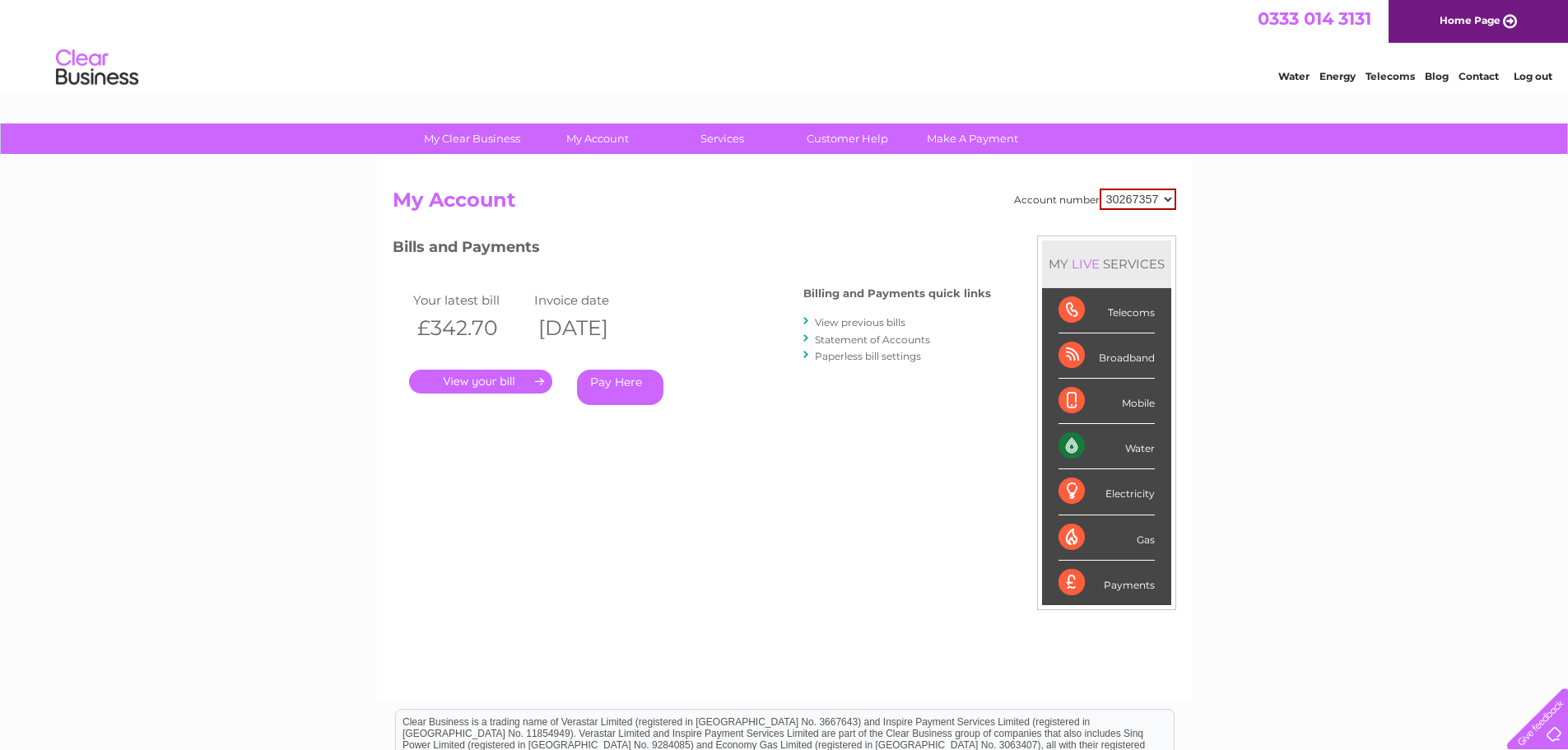
click at [1172, 200] on select "30267357 30267385 30267386 30267387 30267388 30267389 30267390 30267391 3026739…" at bounding box center [1138, 199] width 76 height 21
select select "30267409"
click at [1100, 188] on select "30267357 30267385 30267386 30267387 30267388 30267389 30267390 30267391 3026739…" at bounding box center [1138, 199] width 76 height 21
click at [498, 379] on link "." at bounding box center [481, 381] width 143 height 24
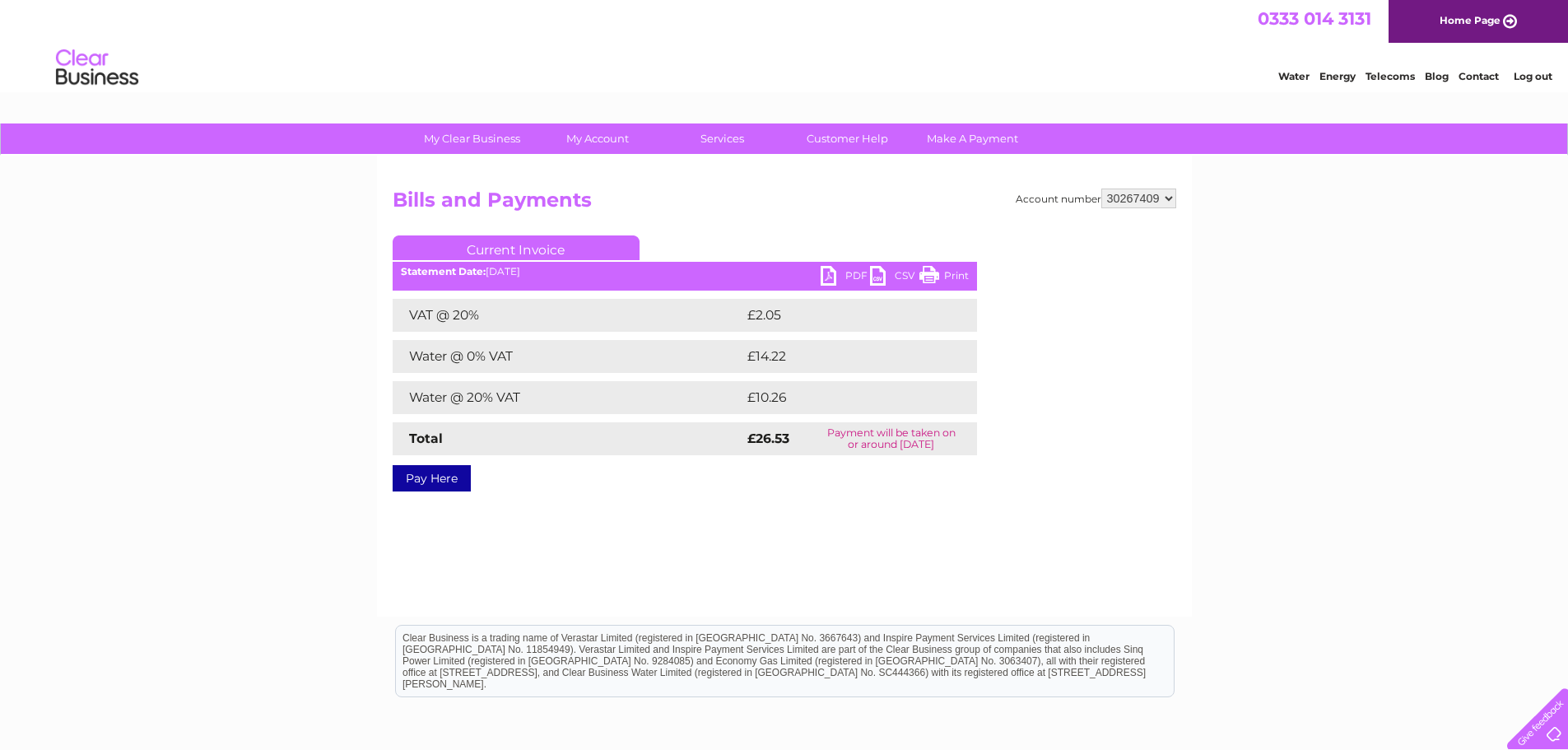
click at [825, 276] on link "PDF" at bounding box center [846, 277] width 50 height 24
click at [1172, 200] on select "30267357 30267385 30267386 30267387 30267388 30267389 30267390 30267391 3026739…" at bounding box center [1139, 198] width 75 height 20
select select "30267410"
click at [1102, 188] on select "30267357 30267385 30267386 30267387 30267388 30267389 30267390 30267391 3026739…" at bounding box center [1139, 198] width 75 height 20
click at [828, 272] on link "PDF" at bounding box center [846, 277] width 50 height 24
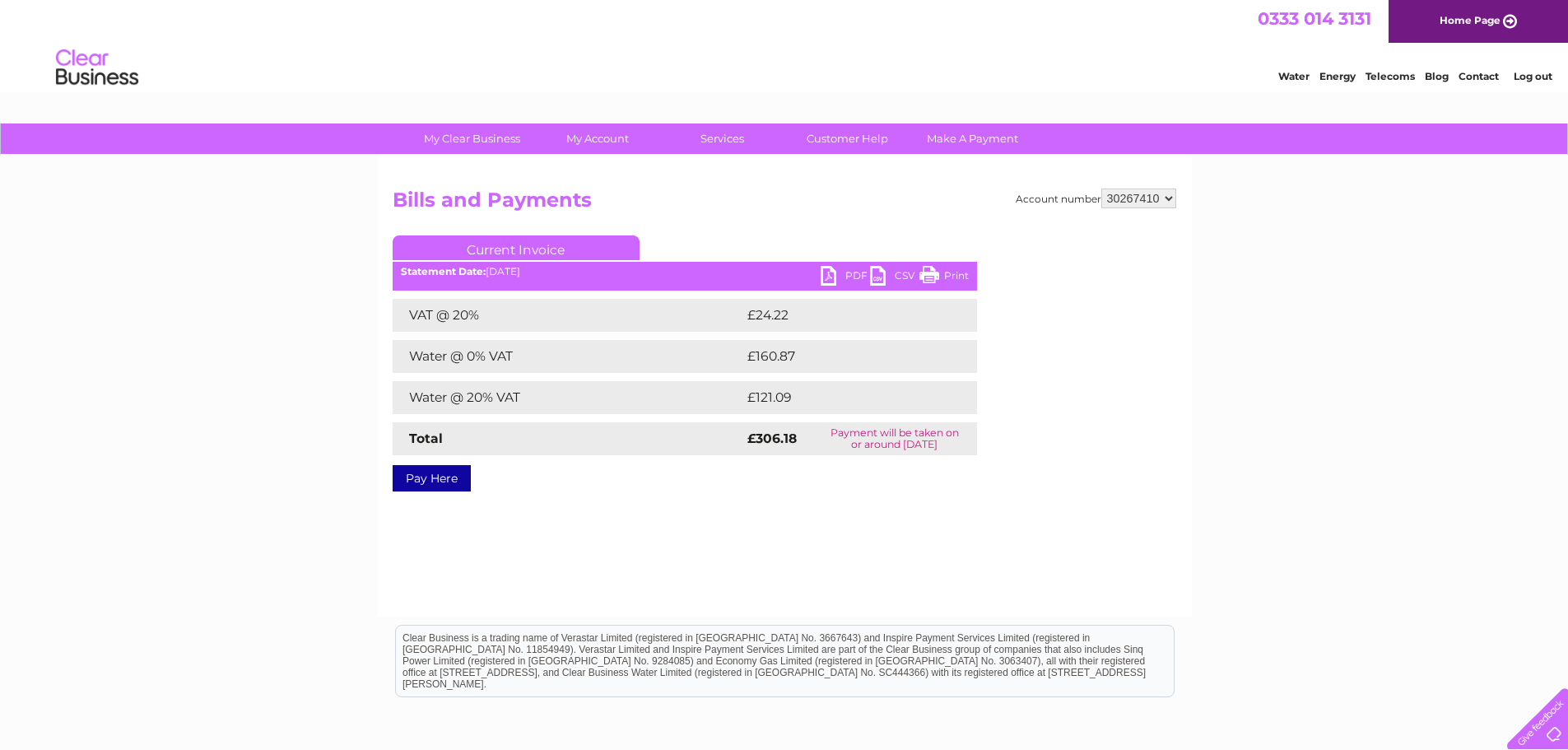
click at [1166, 203] on select "30267357 30267385 30267386 30267387 30267388 30267389 30267390 30267391 3026739…" at bounding box center [1139, 198] width 75 height 20
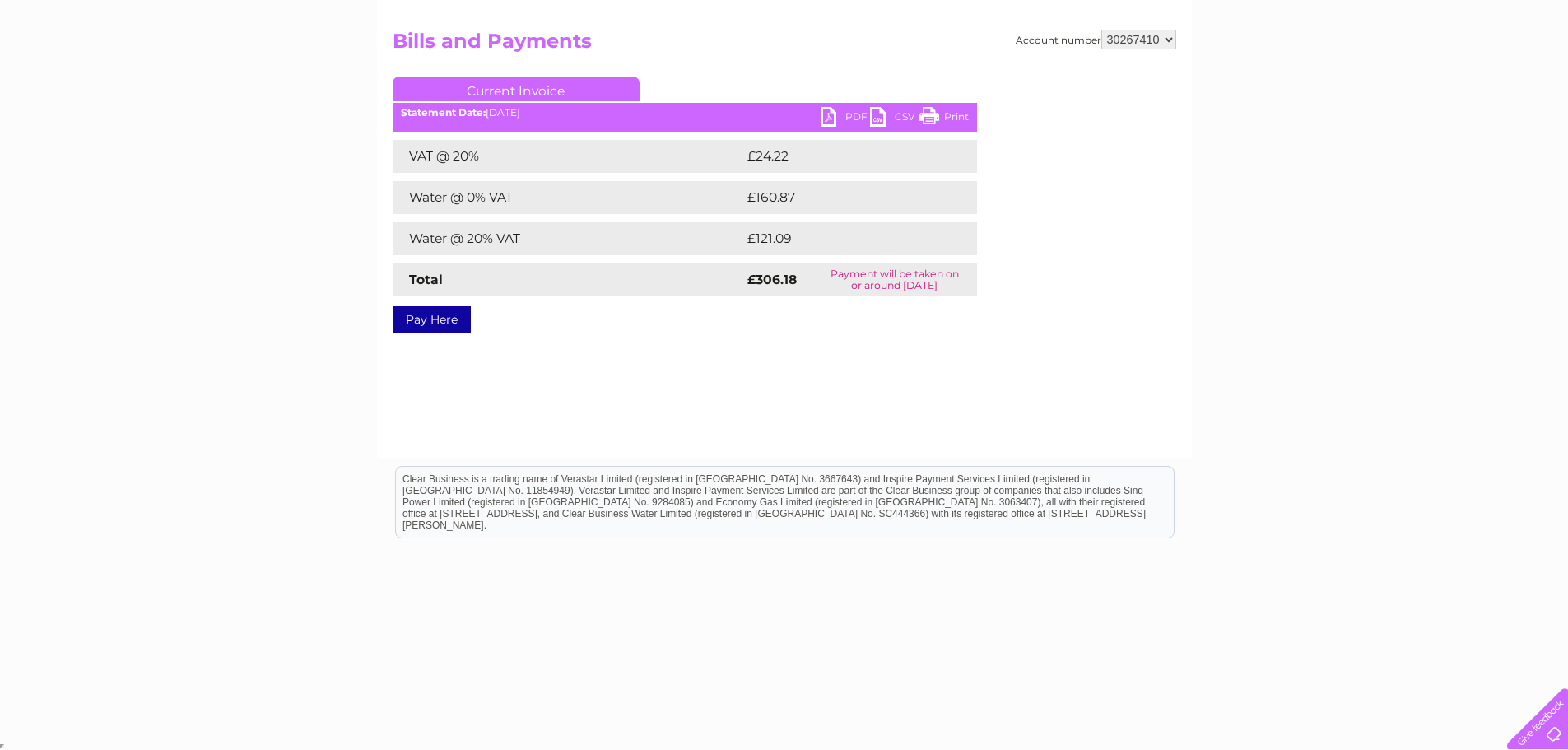
scroll to position [161, 0]
drag, startPoint x: 1172, startPoint y: 29, endPoint x: 1172, endPoint y: 41, distance: 12.0
click at [1172, 31] on select "30267357 30267385 30267386 30267387 30267388 30267389 30267390 30267391 3026739…" at bounding box center [1139, 38] width 75 height 20
select select "30267411"
click at [1102, 28] on select "30267357 30267385 30267386 30267387 30267388 30267389 30267390 30267391 3026739…" at bounding box center [1139, 38] width 75 height 20
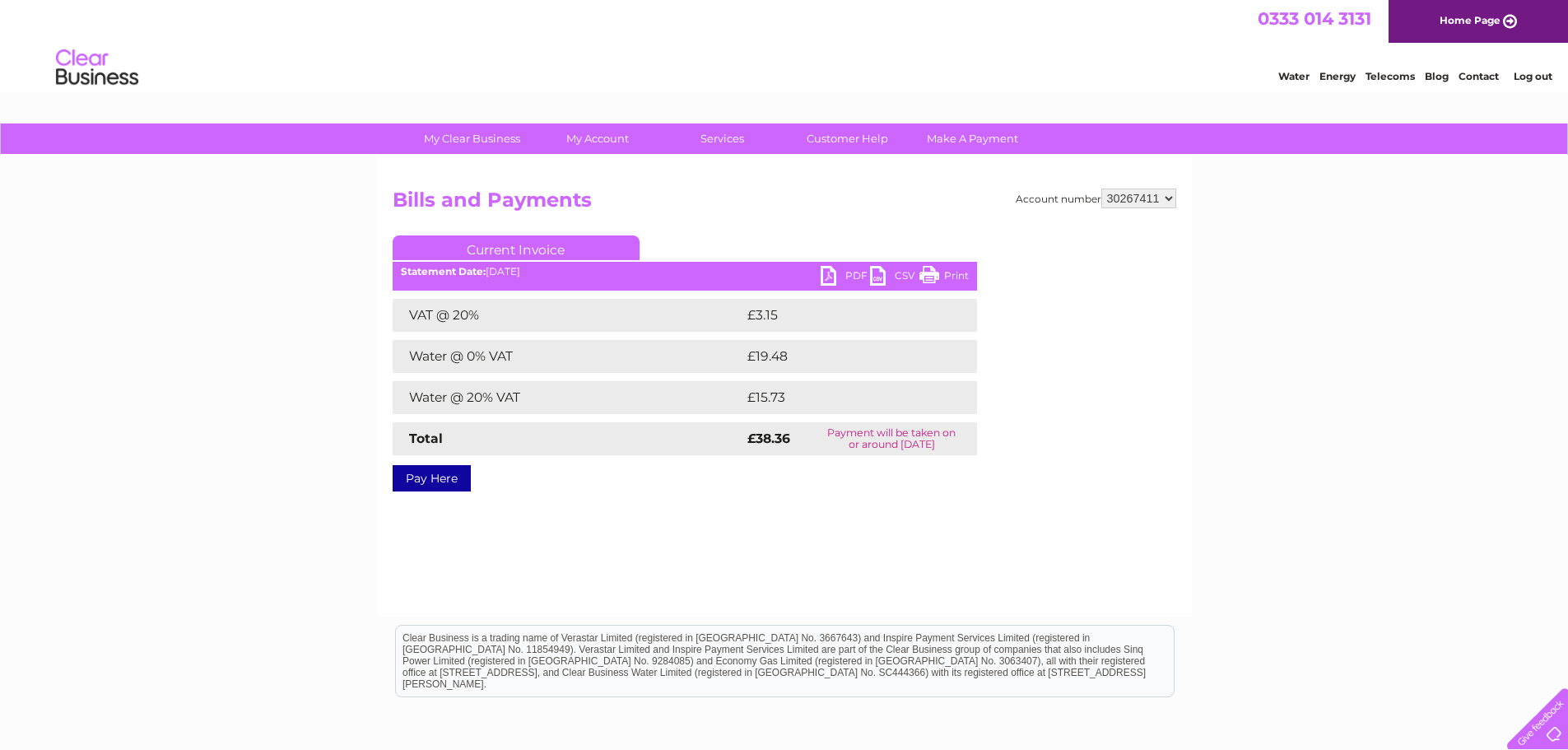
click at [827, 281] on link "PDF" at bounding box center [846, 277] width 50 height 24
click at [1164, 202] on select "30267357 30267385 30267386 30267387 30267388 30267389 30267390 30267391 3026739…" at bounding box center [1139, 198] width 75 height 20
select select "30267412"
click at [1102, 188] on select "30267357 30267385 30267386 30267387 30267388 30267389 30267390 30267391 3026739…" at bounding box center [1139, 198] width 75 height 20
click at [1172, 199] on select "30267357 30267385 30267386 30267387 30267388 30267389 30267390 30267391 3026739…" at bounding box center [1139, 198] width 75 height 20
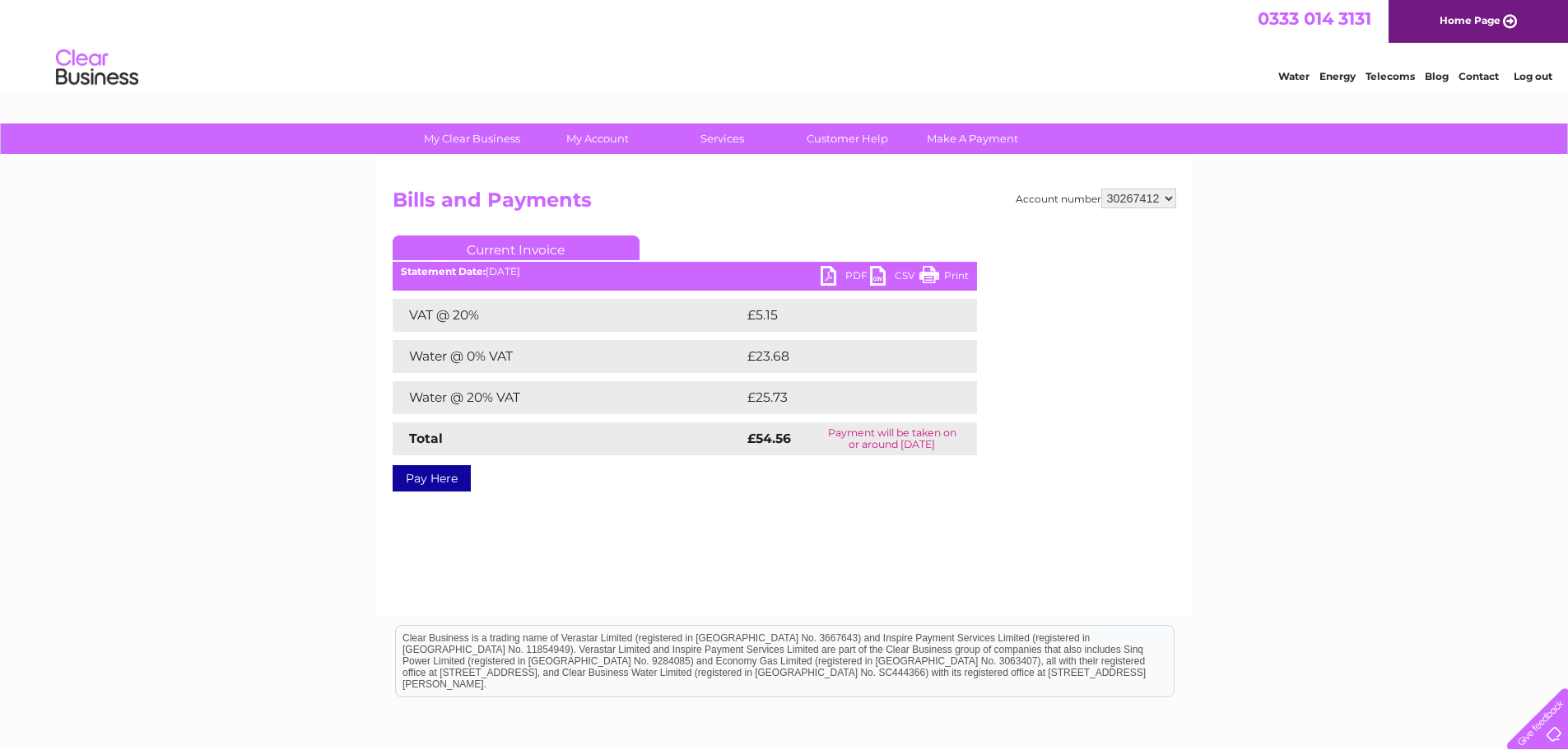
select select "30267385"
click at [1102, 188] on select "30267357 30267385 30267386 30267387 30267388 30267389 30267390 30267391 3026739…" at bounding box center [1139, 198] width 75 height 20
click at [834, 274] on link "PDF" at bounding box center [846, 277] width 50 height 24
click at [1169, 199] on select "30267357 30267385 30267386 30267387 30267388 30267389 30267390 30267391 3026739…" at bounding box center [1139, 198] width 75 height 20
